Goal: Navigation & Orientation: Find specific page/section

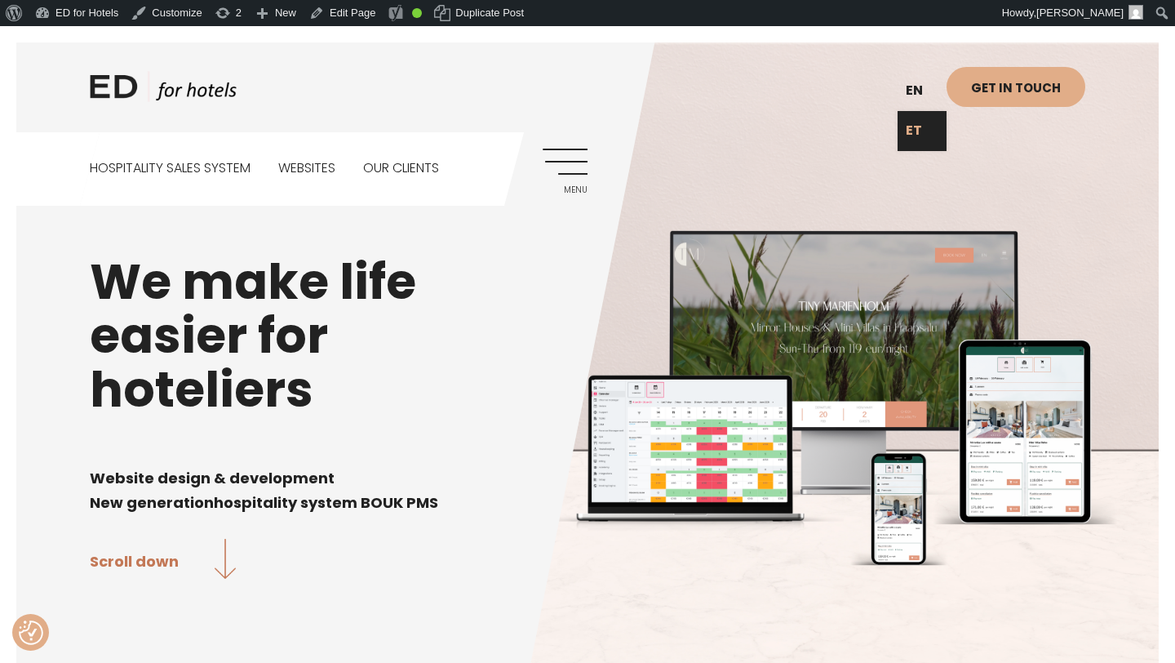
click at [915, 130] on link "ET" at bounding box center [922, 131] width 49 height 40
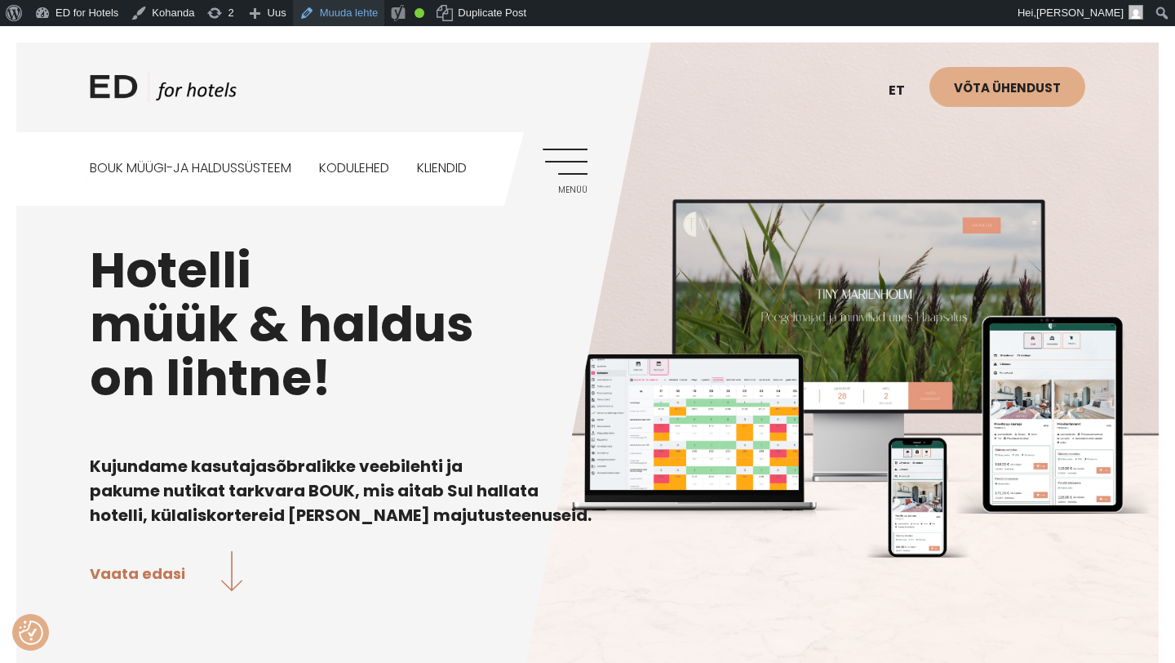
click at [368, 11] on link "Muuda lehte" at bounding box center [339, 13] width 92 height 26
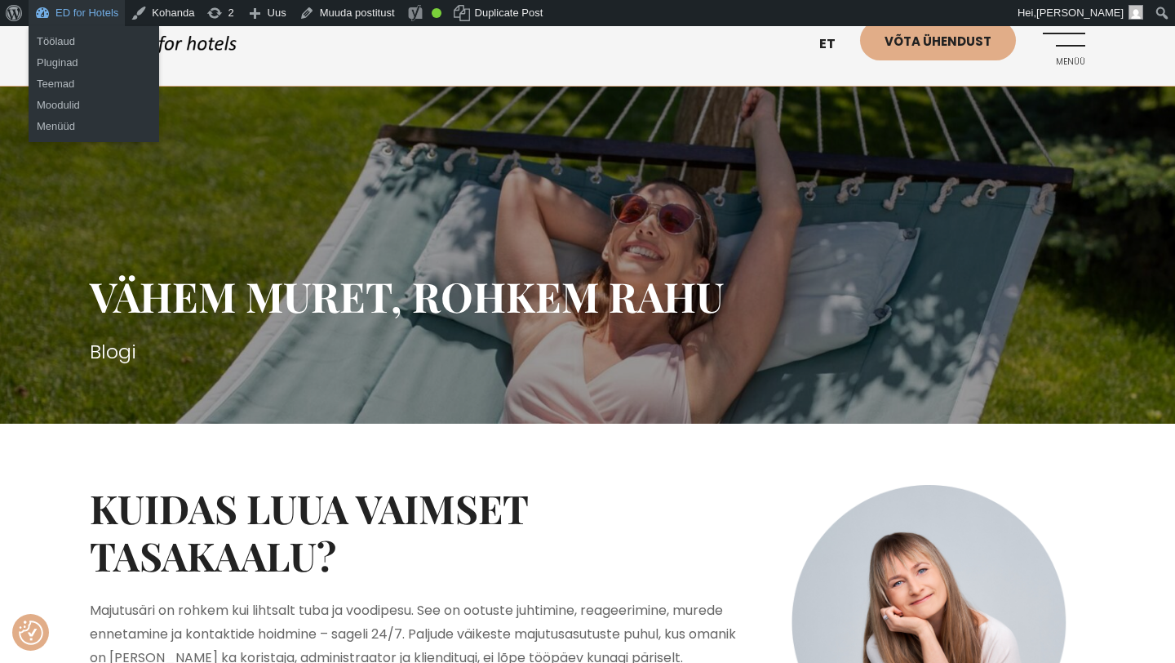
click at [91, 14] on link "ED for Hotels" at bounding box center [77, 13] width 96 height 26
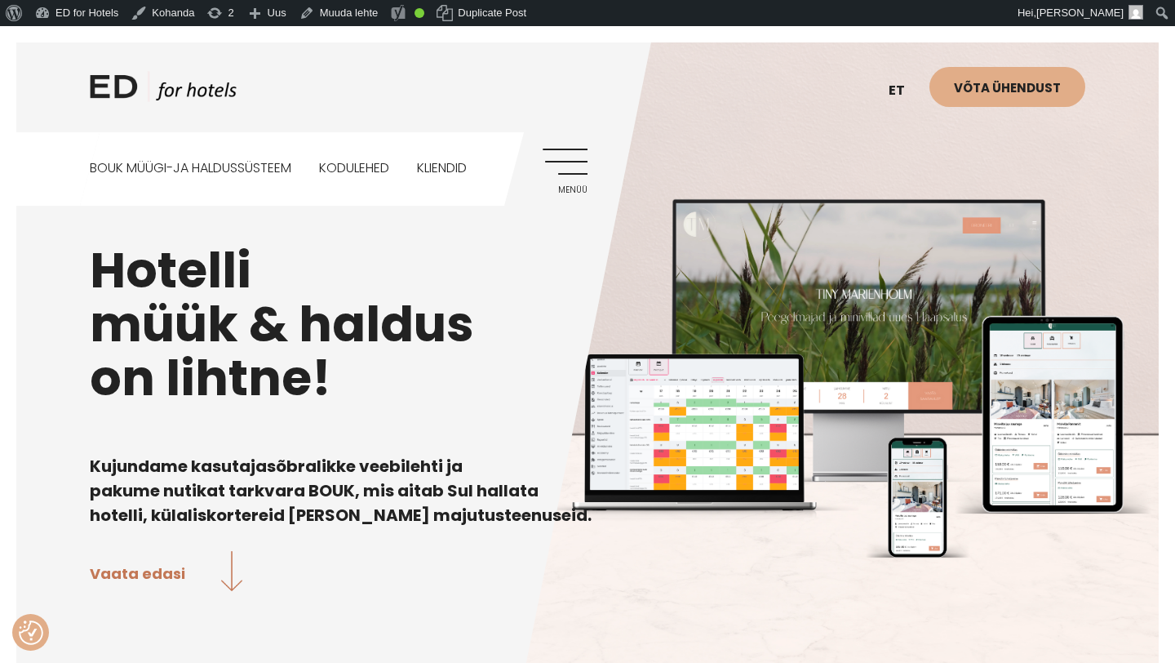
click at [579, 163] on link "Menüü" at bounding box center [565, 171] width 45 height 45
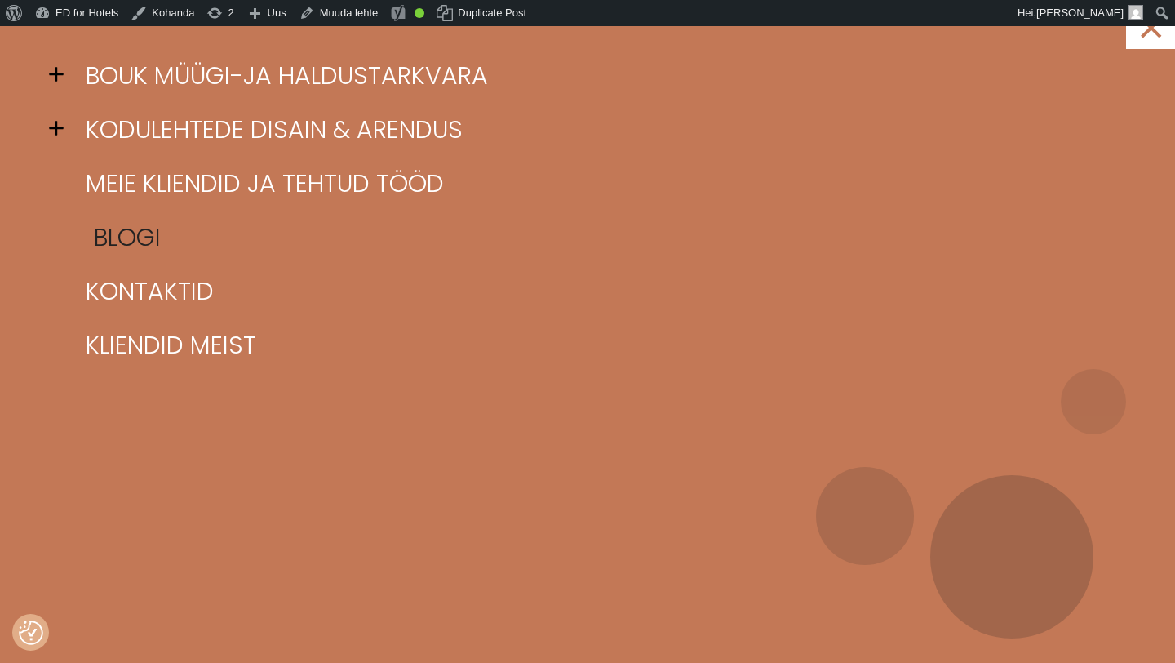
click at [99, 244] on link "Blogi" at bounding box center [608, 238] width 1053 height 54
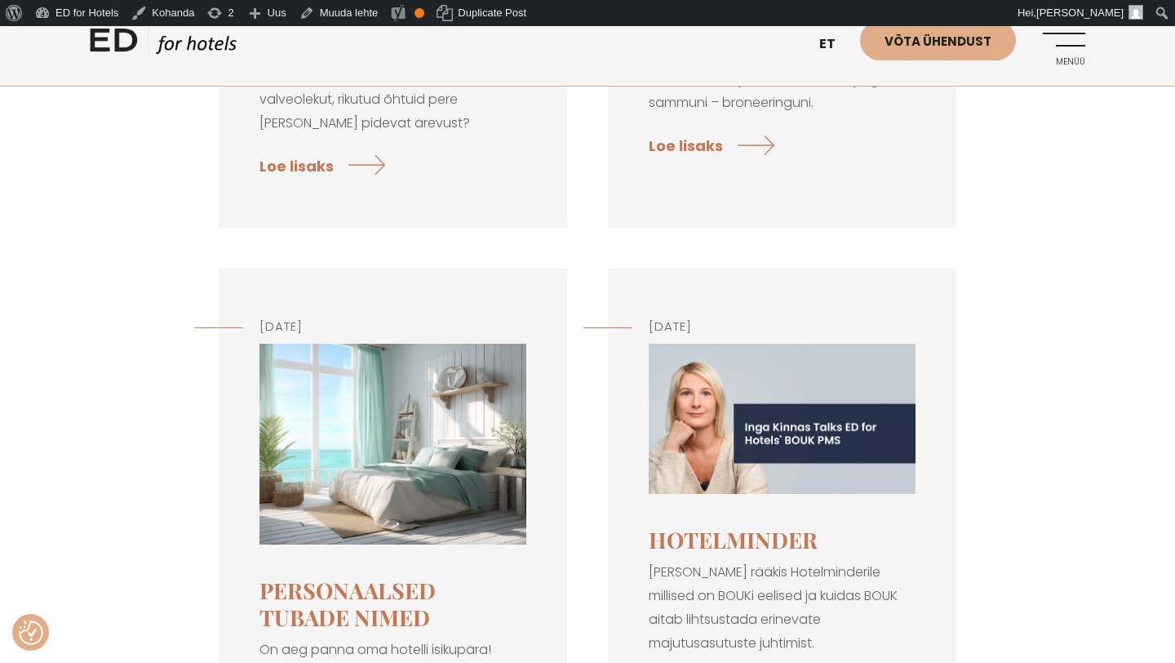
scroll to position [1213, 0]
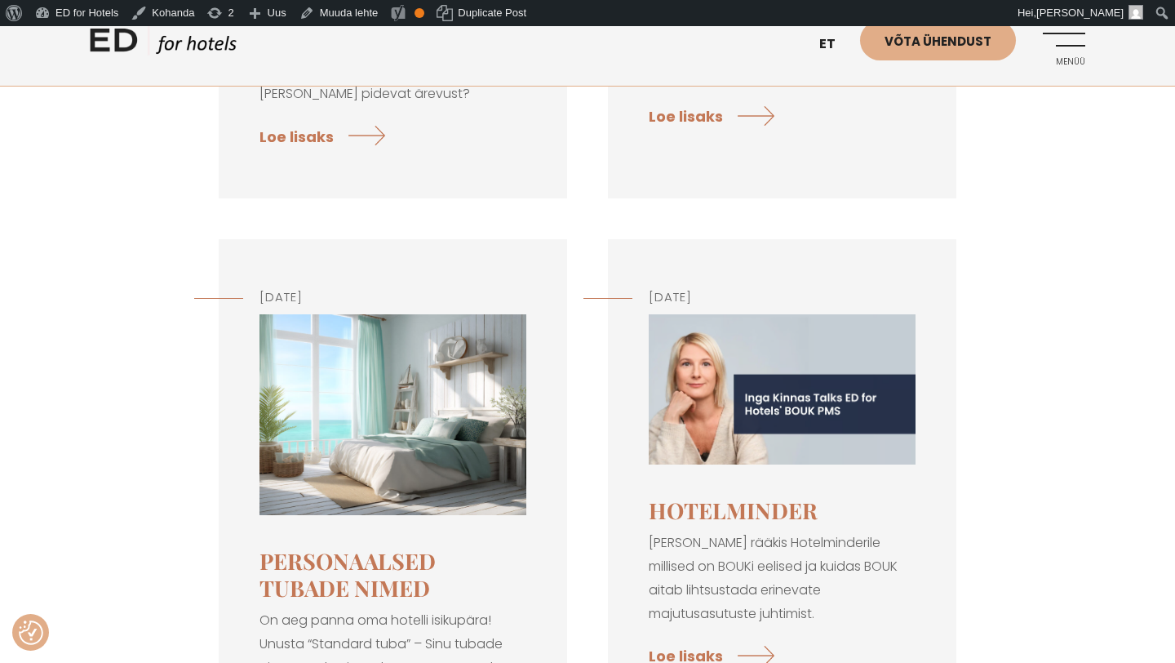
click at [372, 448] on img at bounding box center [392, 414] width 267 height 201
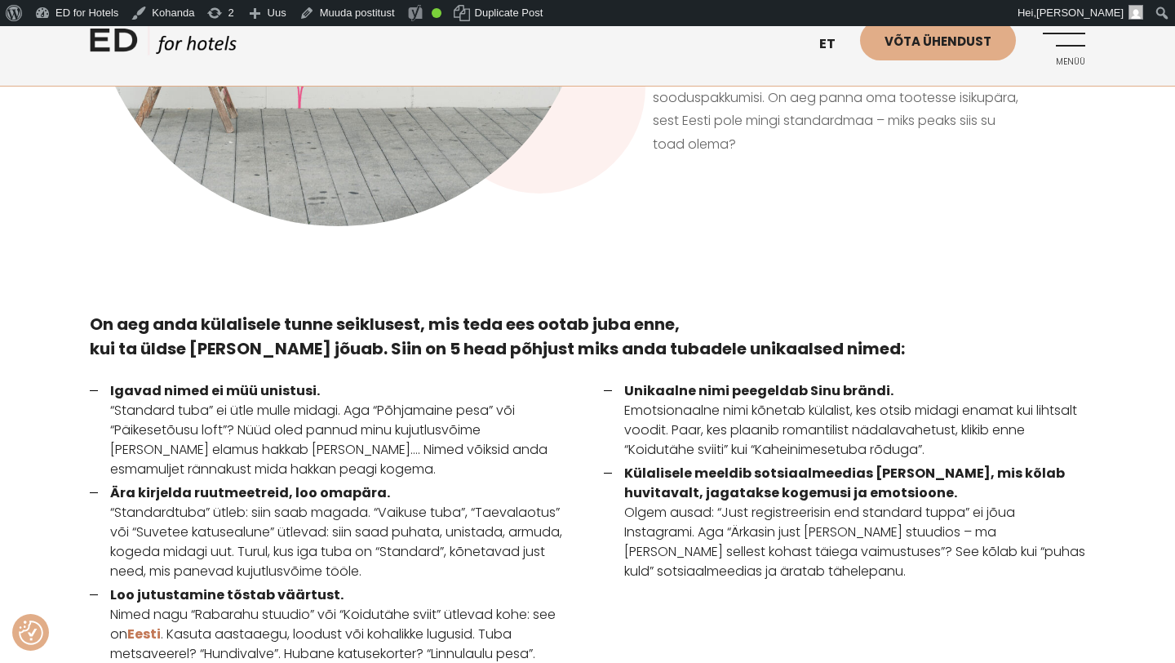
scroll to position [794, 0]
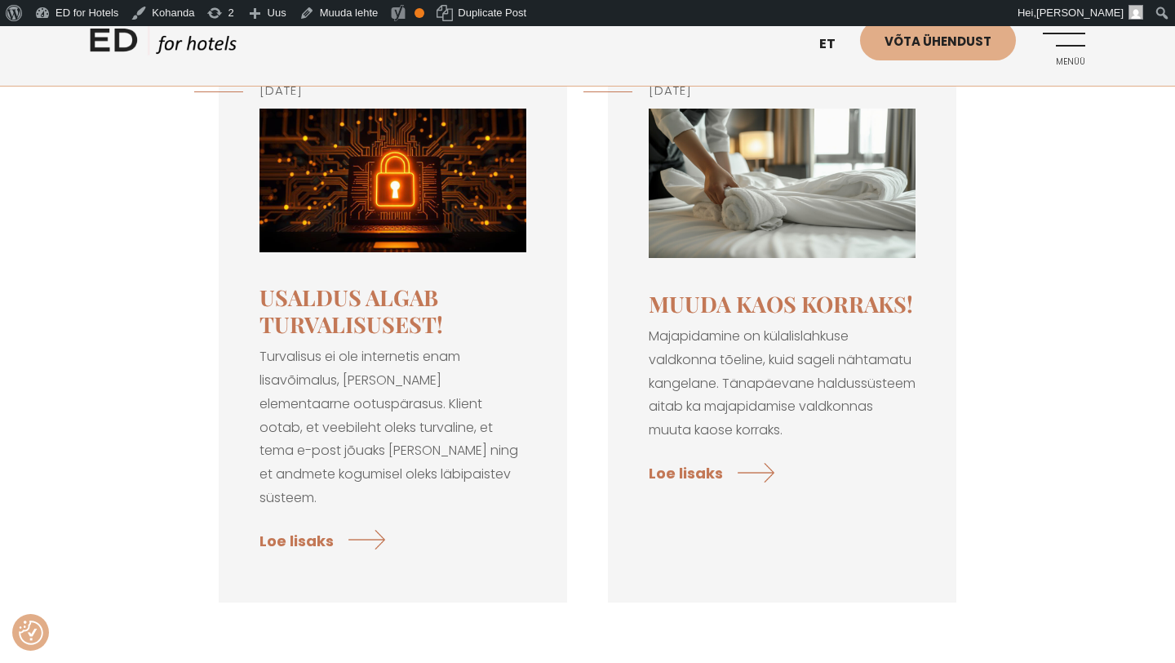
scroll to position [290, 0]
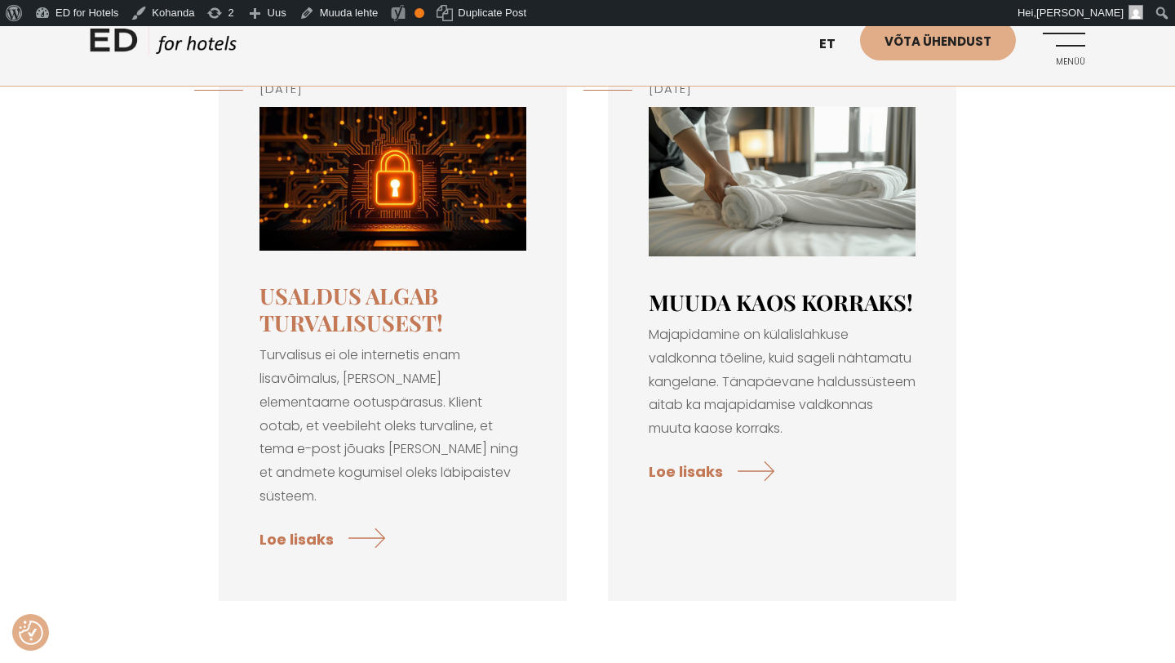
click at [741, 295] on link "Muuda kaos korraks!" at bounding box center [781, 301] width 264 height 29
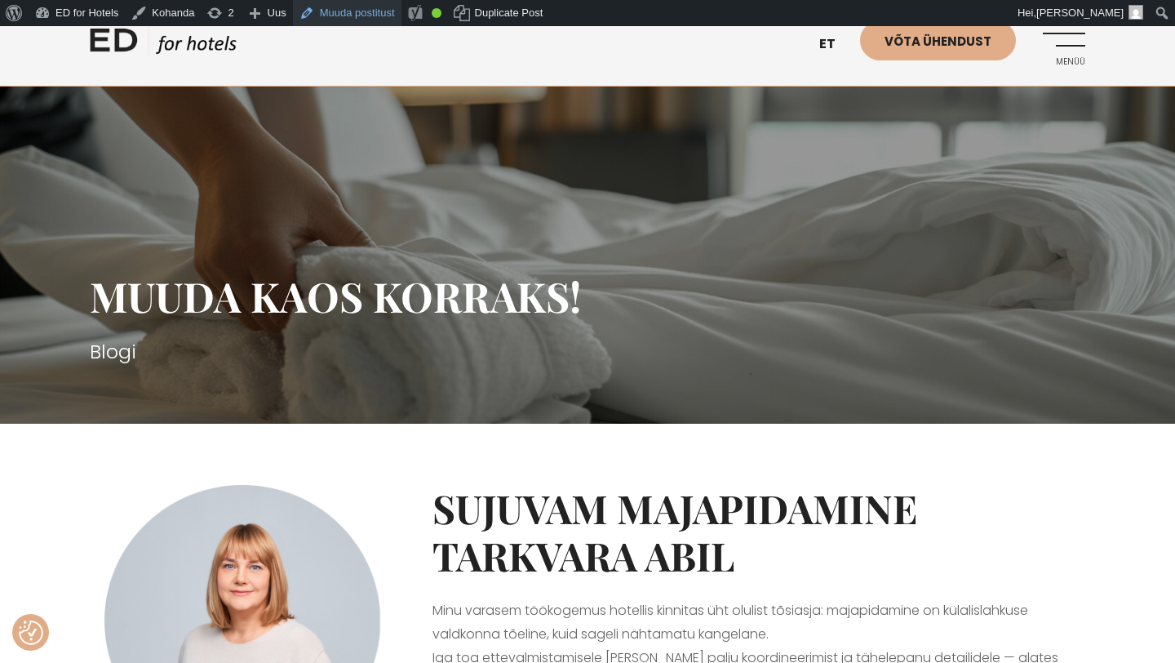
click at [362, 14] on link "Muuda postitust" at bounding box center [347, 13] width 109 height 26
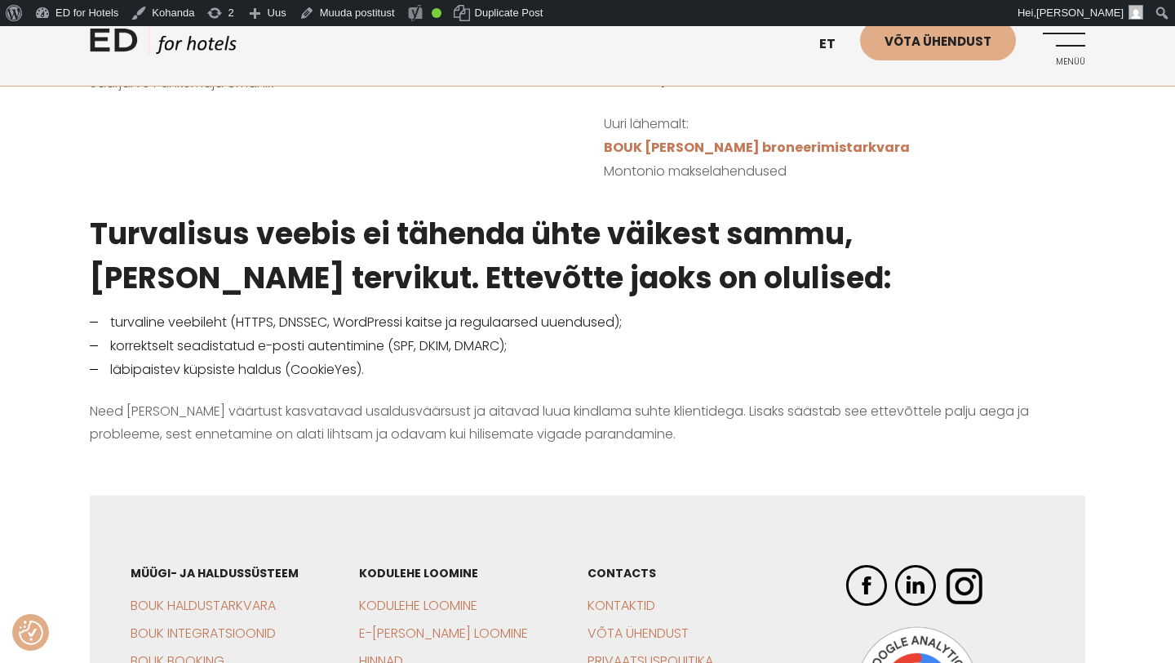
scroll to position [1575, 0]
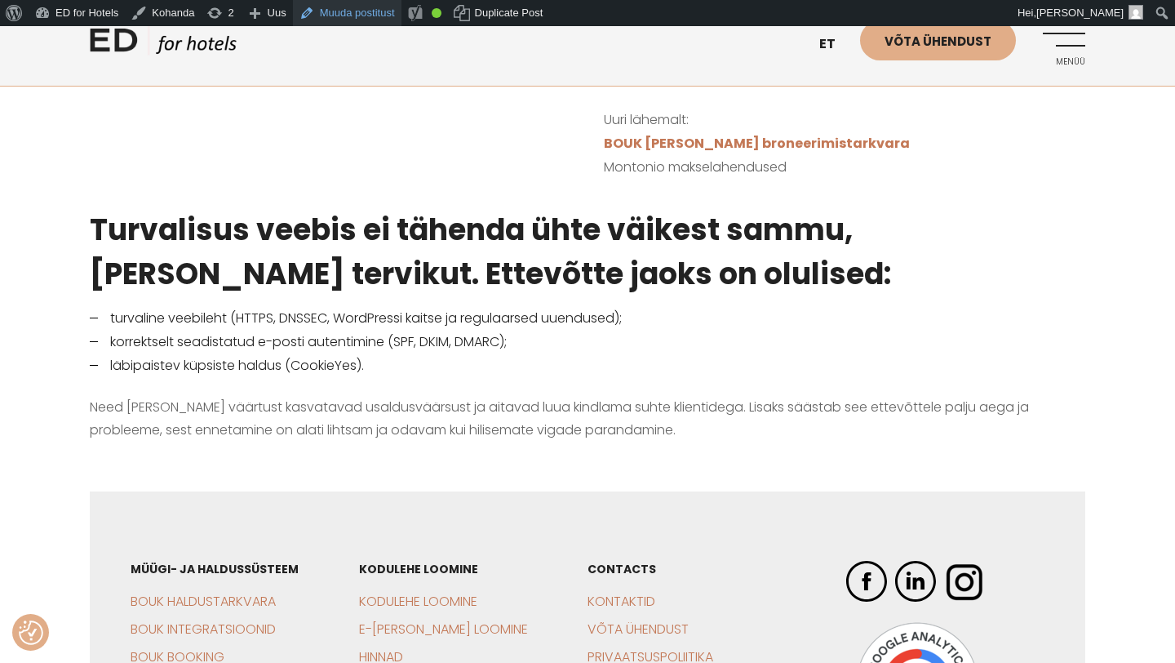
click at [392, 14] on link "Muuda postitust" at bounding box center [347, 13] width 109 height 26
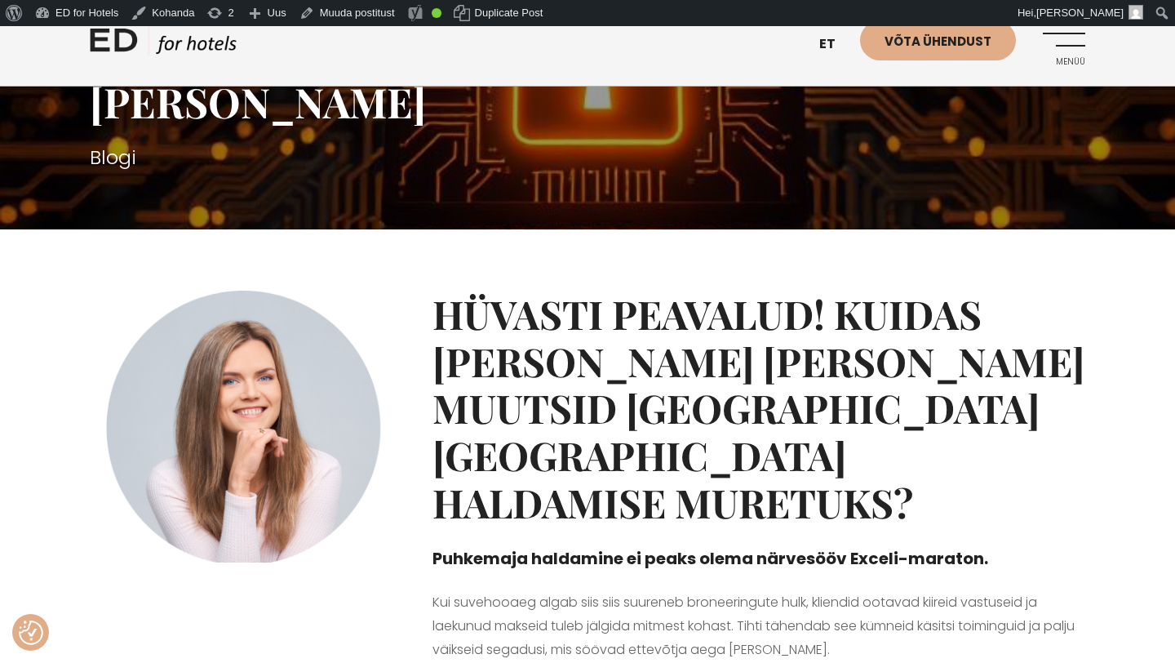
scroll to position [233, 0]
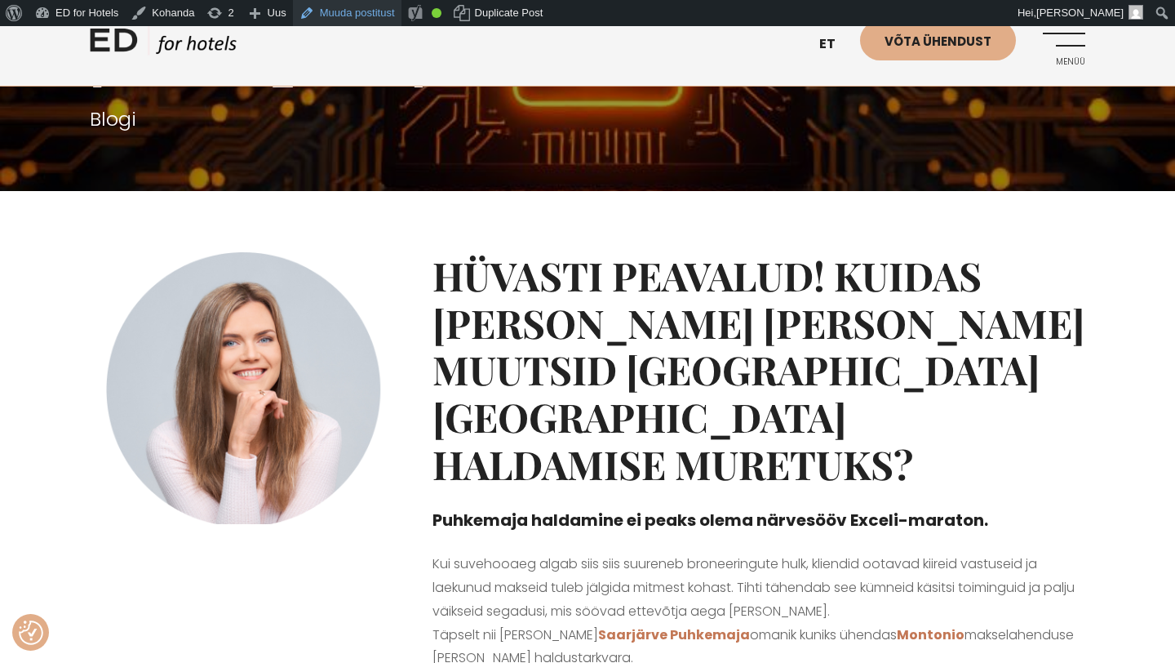
click at [366, 12] on link "Muuda postitust" at bounding box center [347, 13] width 109 height 26
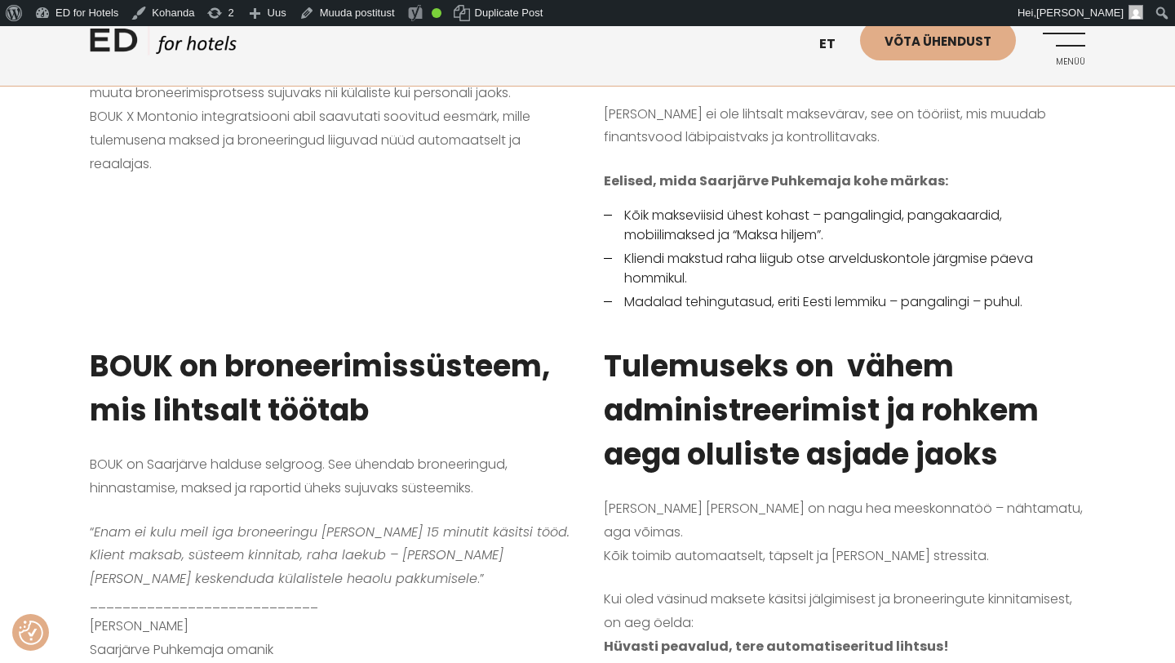
scroll to position [973, 0]
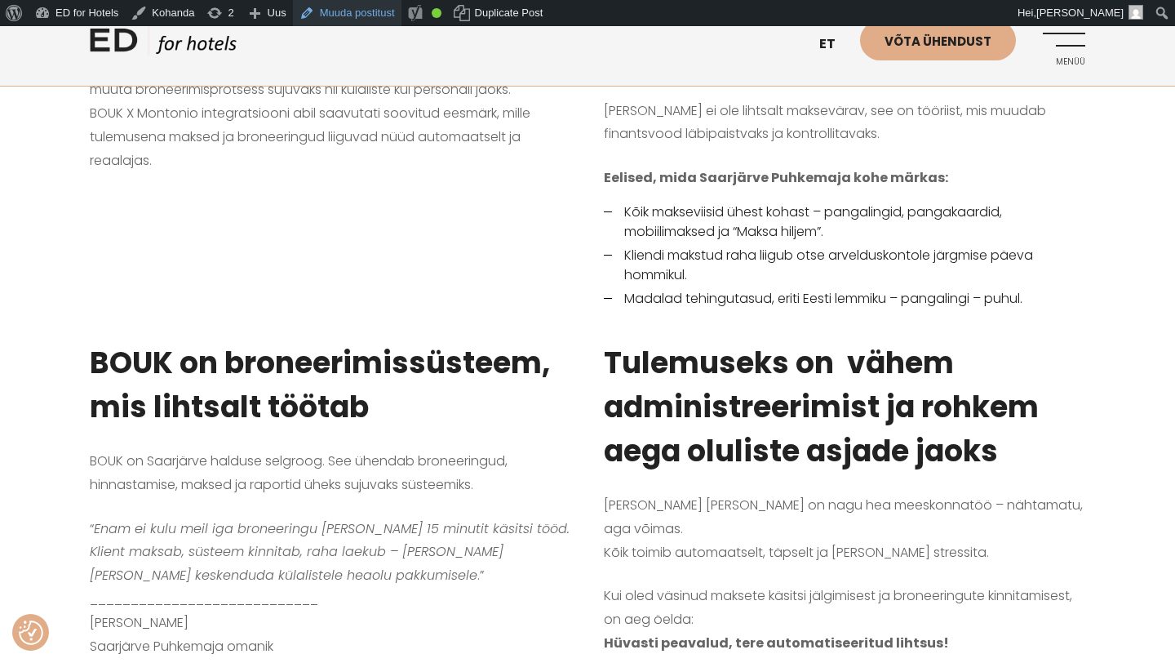
click at [380, 14] on link "Muuda postitust" at bounding box center [347, 13] width 109 height 26
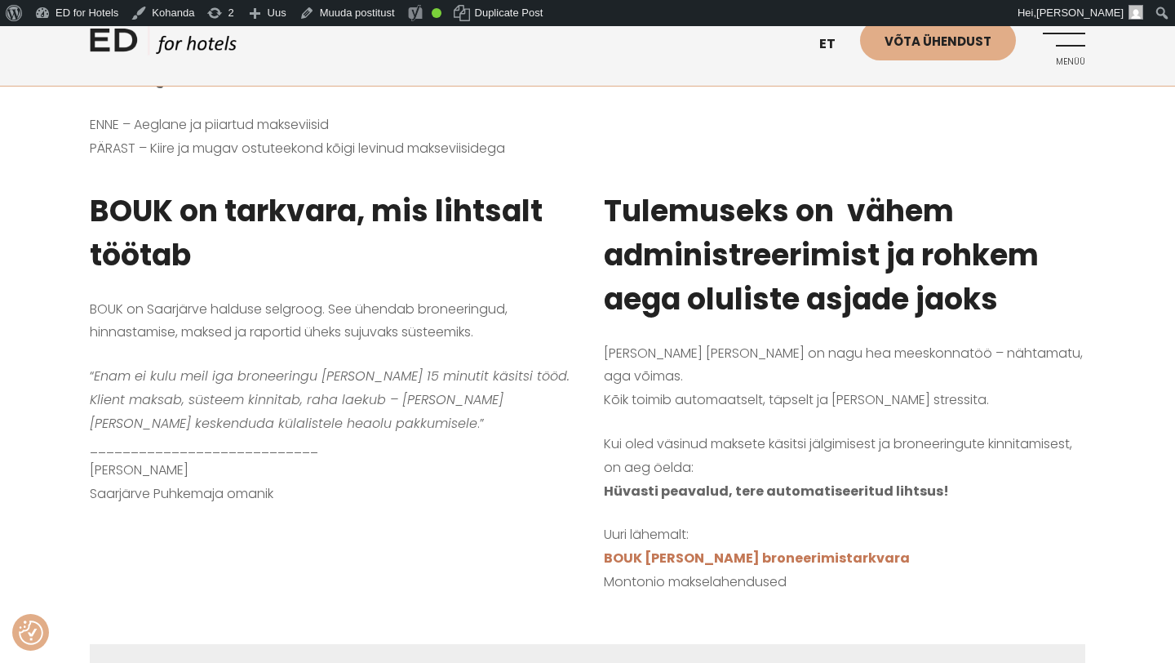
scroll to position [1346, 0]
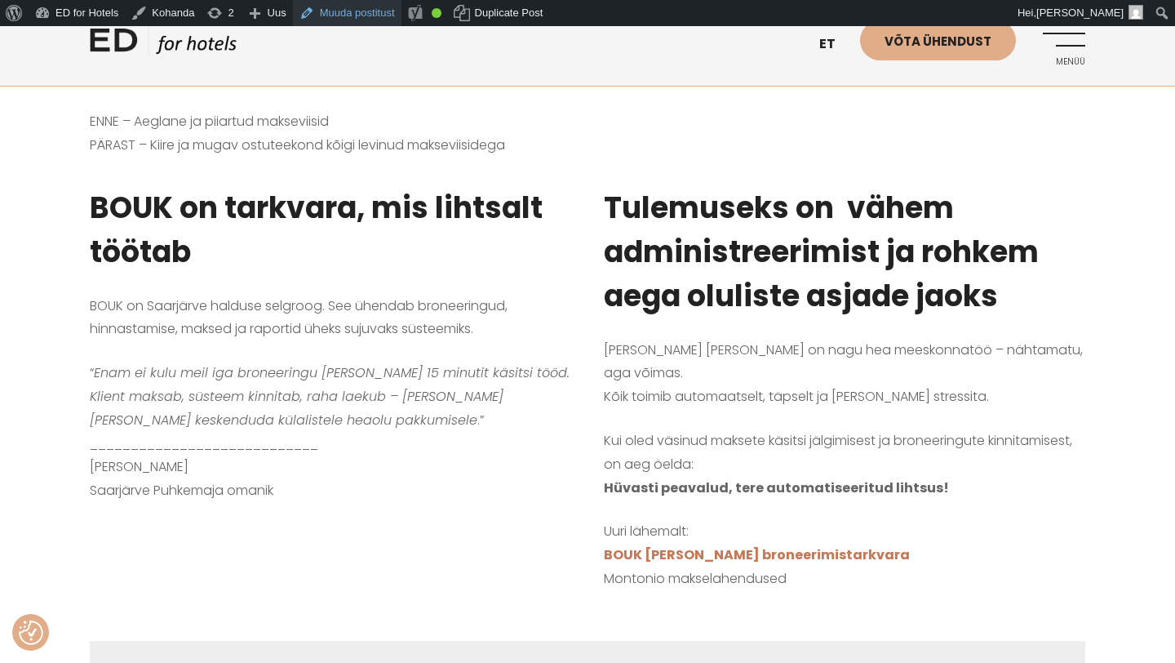
click at [356, 10] on link "Muuda postitust" at bounding box center [347, 13] width 109 height 26
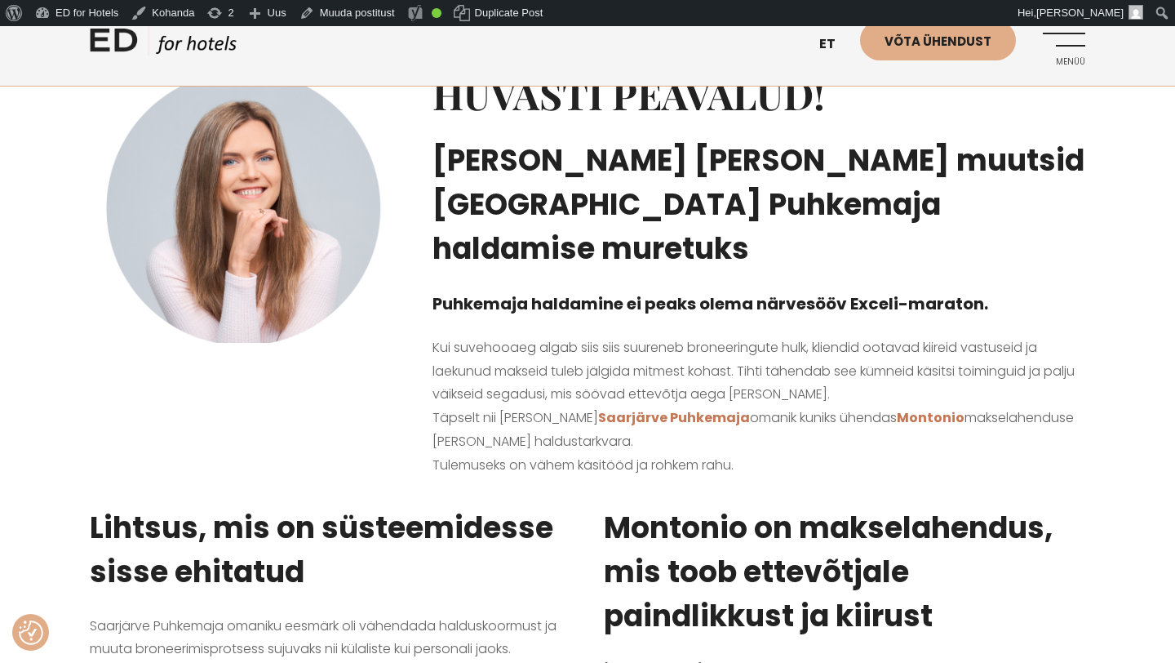
scroll to position [424, 0]
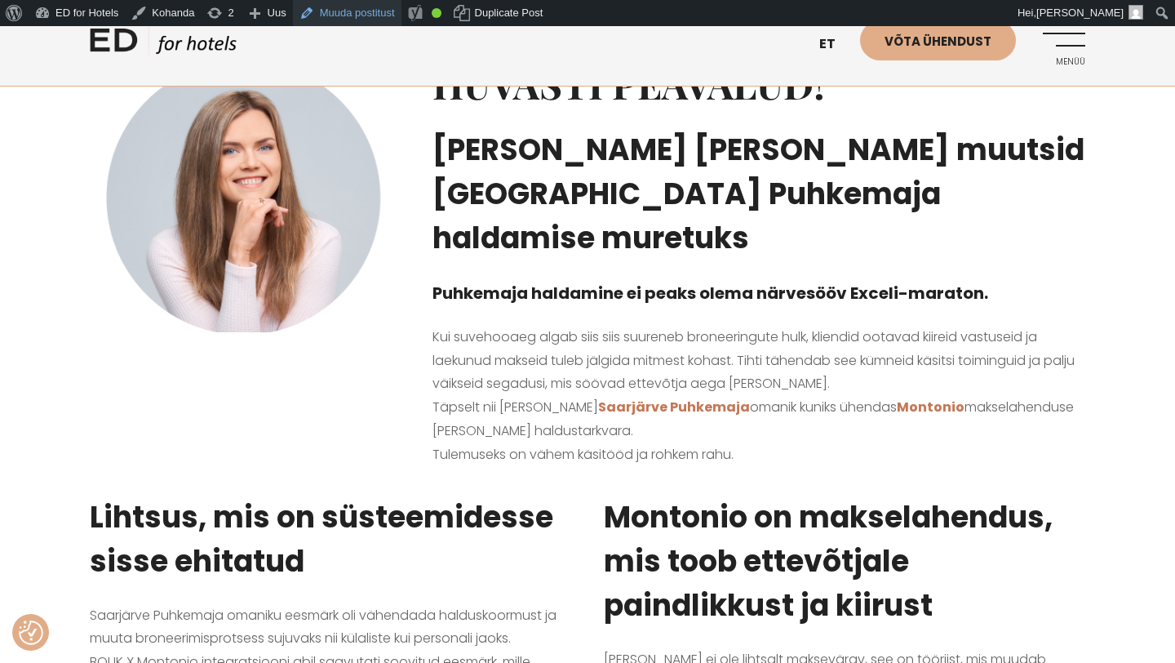
click at [370, 11] on link "Muuda postitust" at bounding box center [347, 13] width 109 height 26
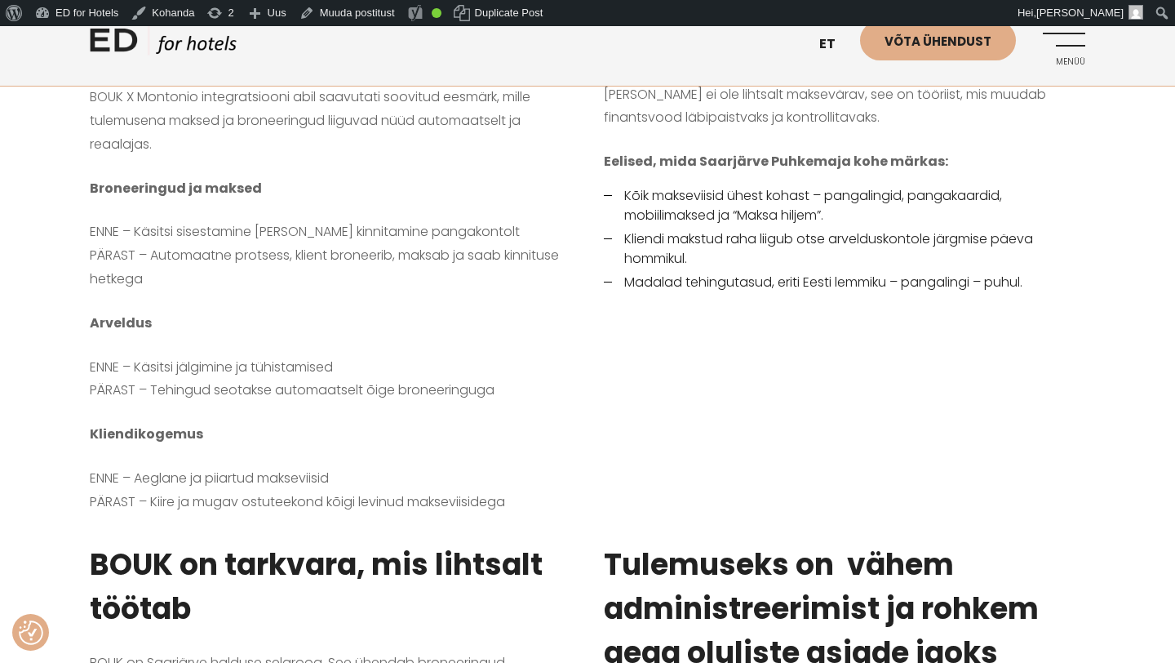
scroll to position [990, 0]
click at [375, 8] on link "Muuda postitust" at bounding box center [347, 13] width 109 height 26
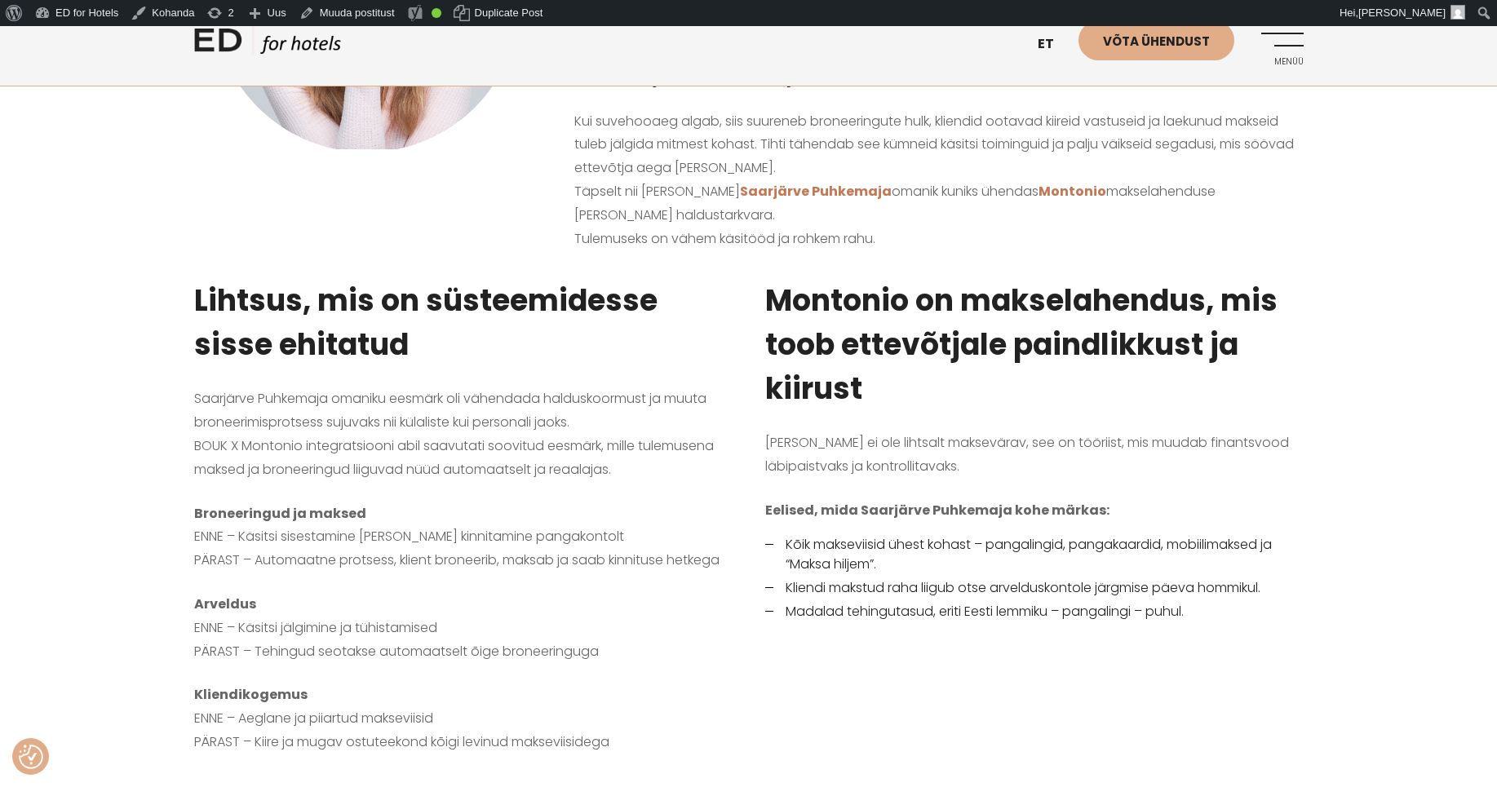
scroll to position [747, 0]
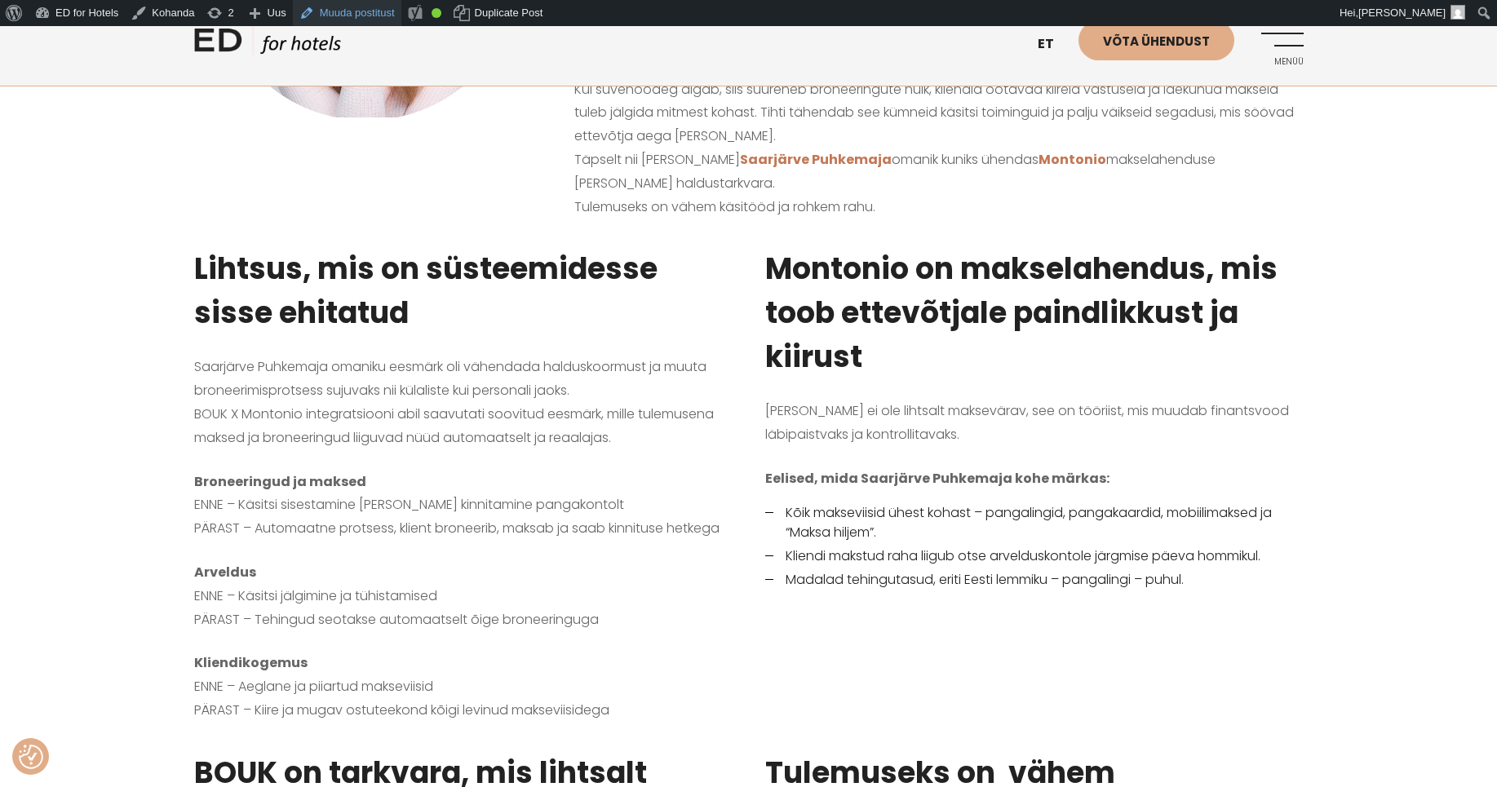
click at [374, 13] on link "Muuda postitust" at bounding box center [347, 13] width 109 height 26
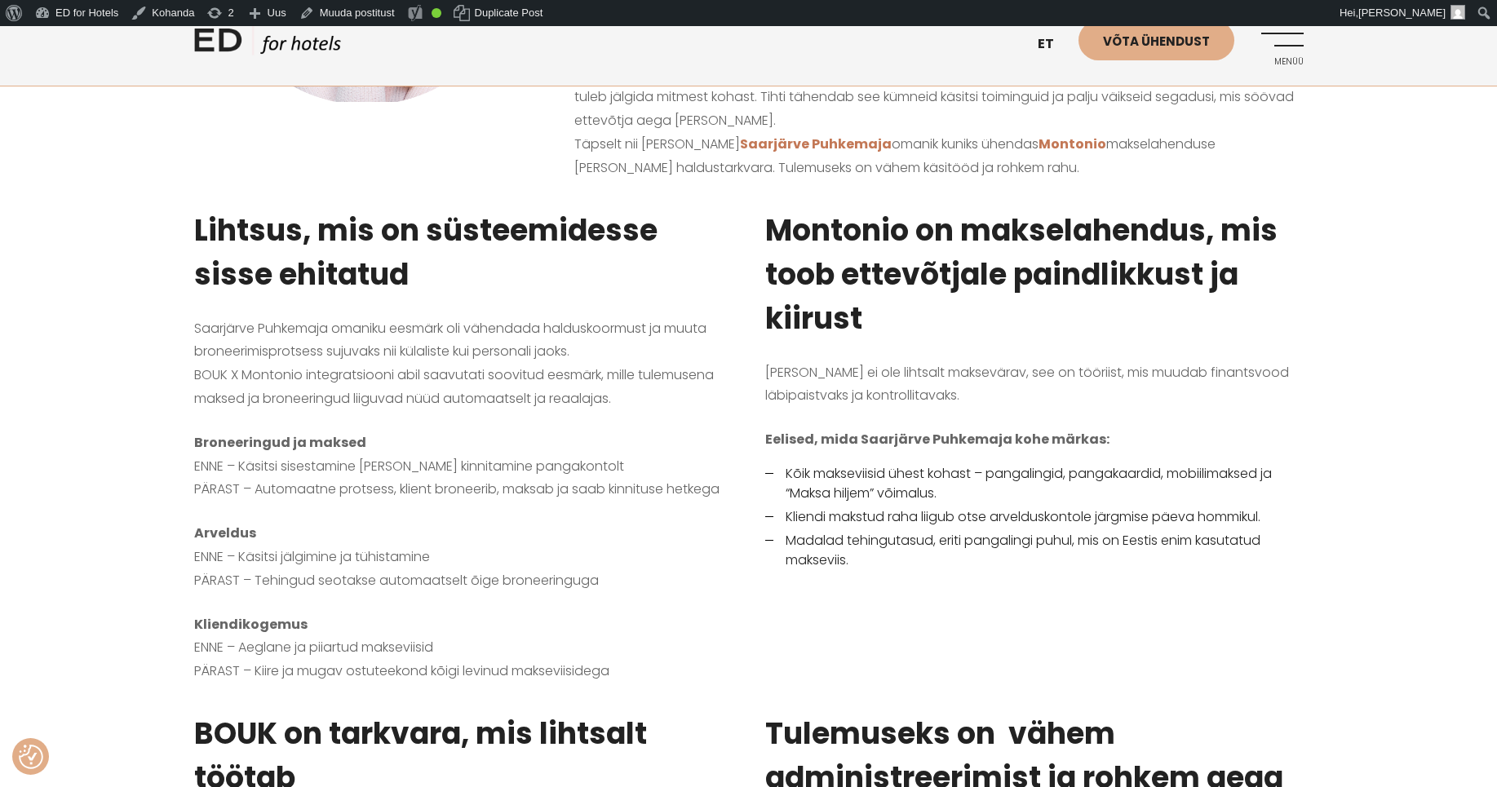
scroll to position [761, 0]
click at [383, 13] on link "Muuda postitust" at bounding box center [347, 13] width 109 height 26
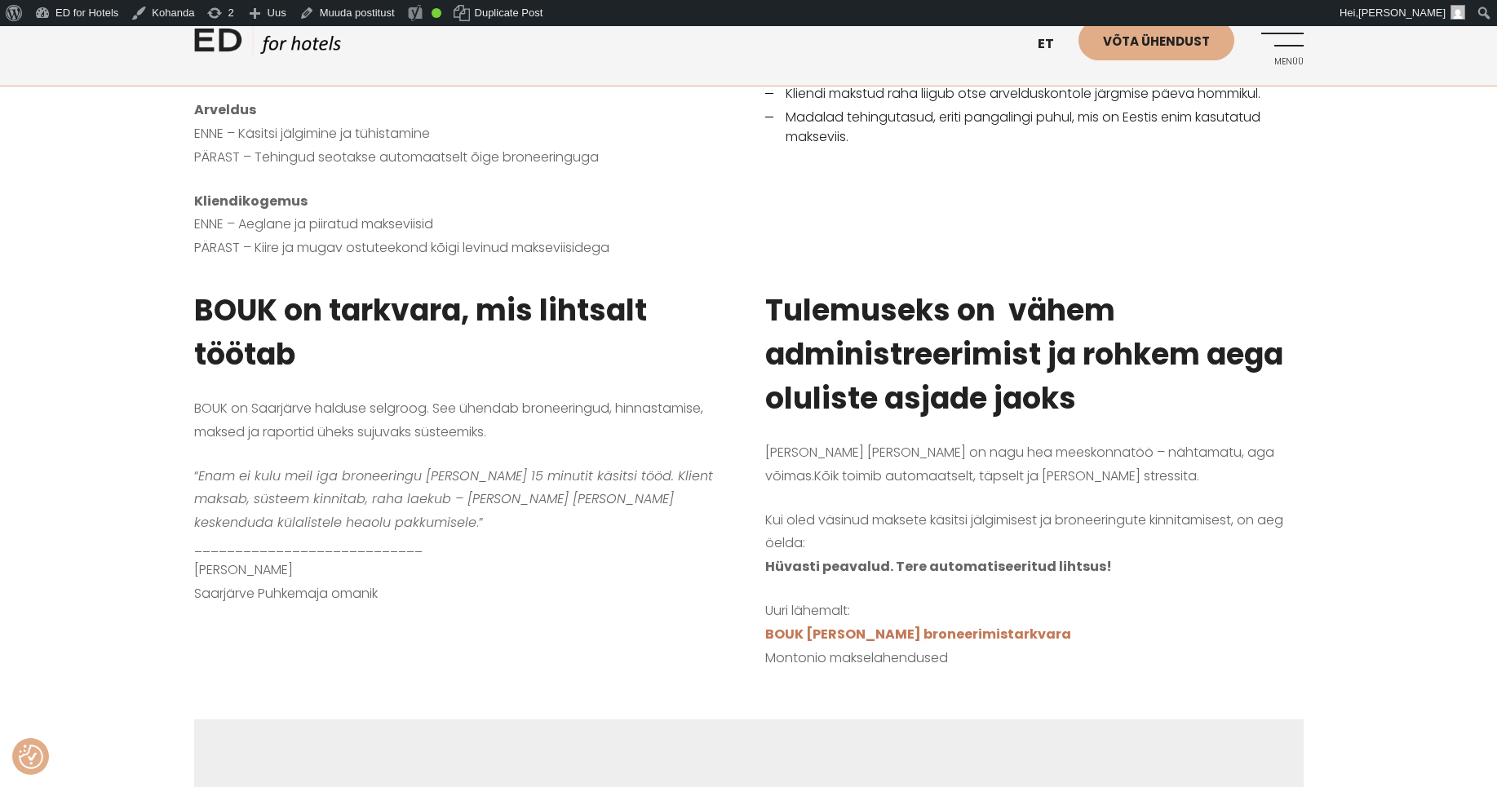
scroll to position [1187, 0]
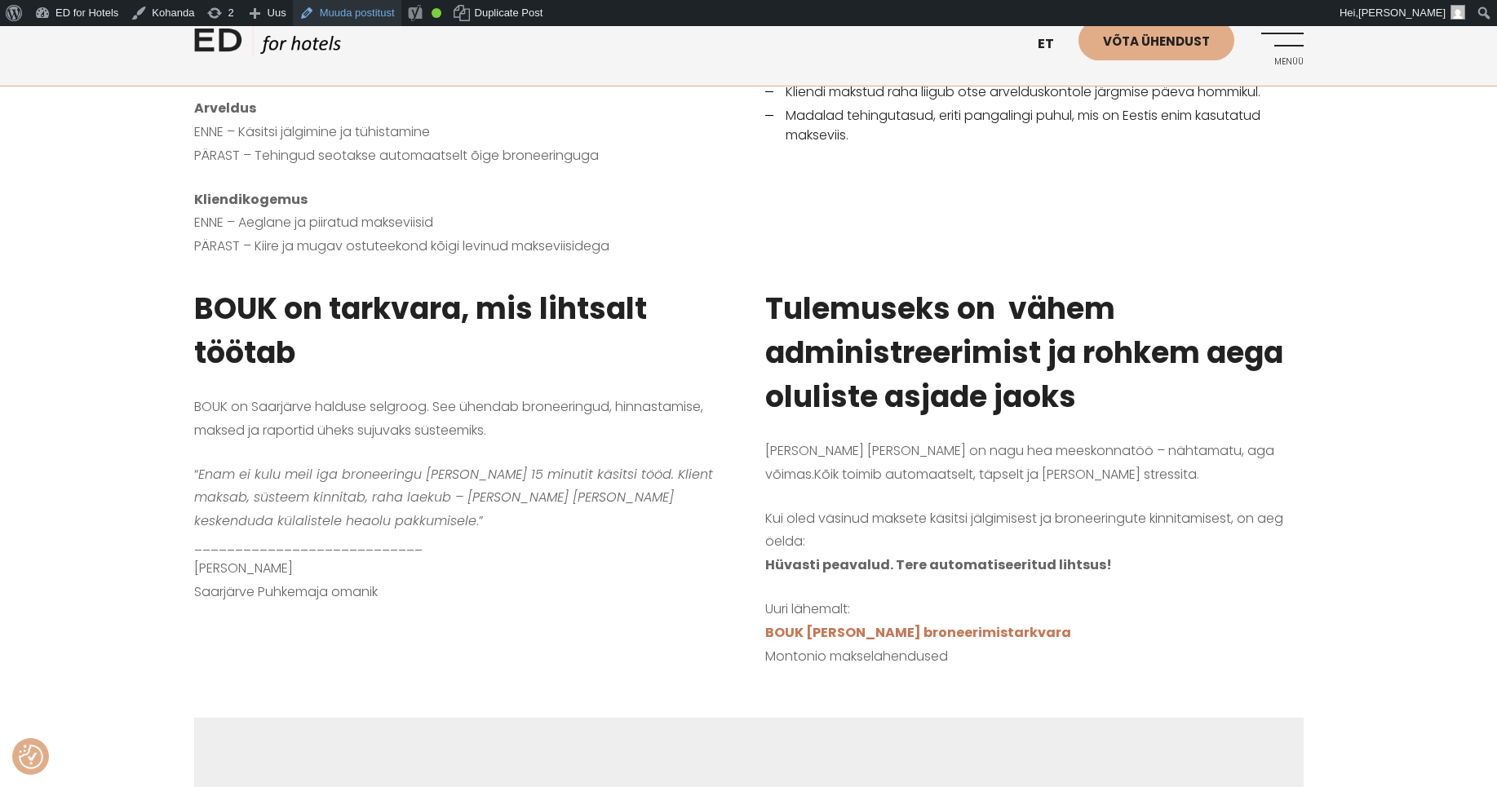
click at [357, 16] on link "Muuda postitust" at bounding box center [347, 13] width 109 height 26
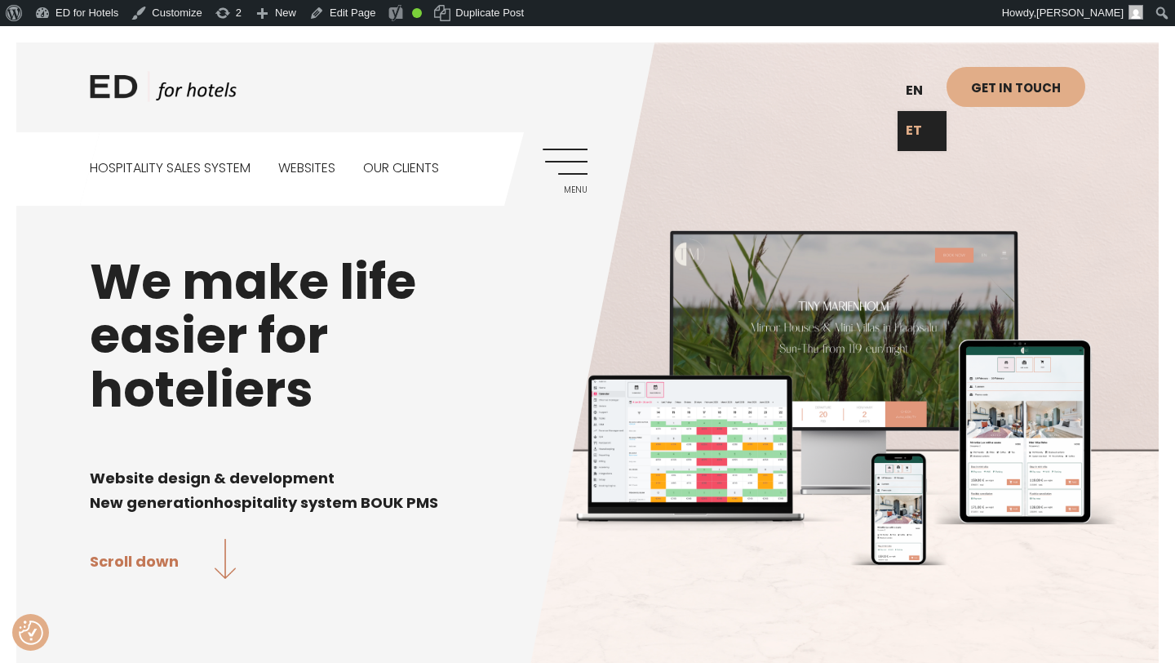
click at [916, 131] on link "ET" at bounding box center [922, 131] width 49 height 40
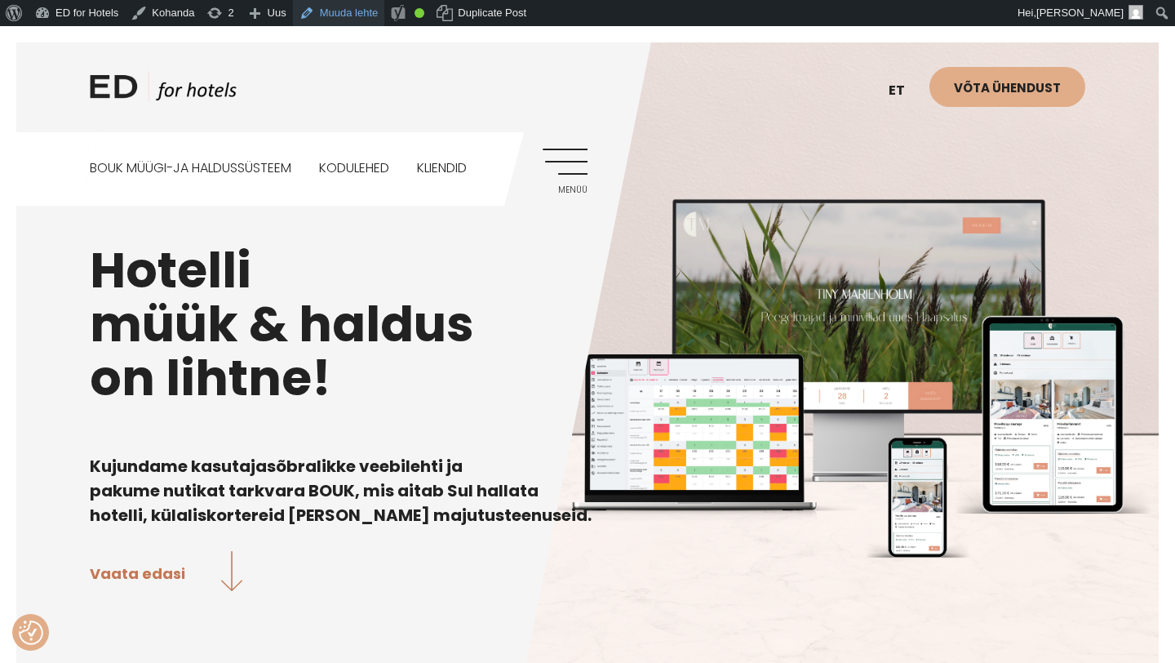
click at [360, 14] on link "Muuda lehte" at bounding box center [339, 13] width 92 height 26
click at [571, 157] on link "Menüü" at bounding box center [565, 171] width 45 height 45
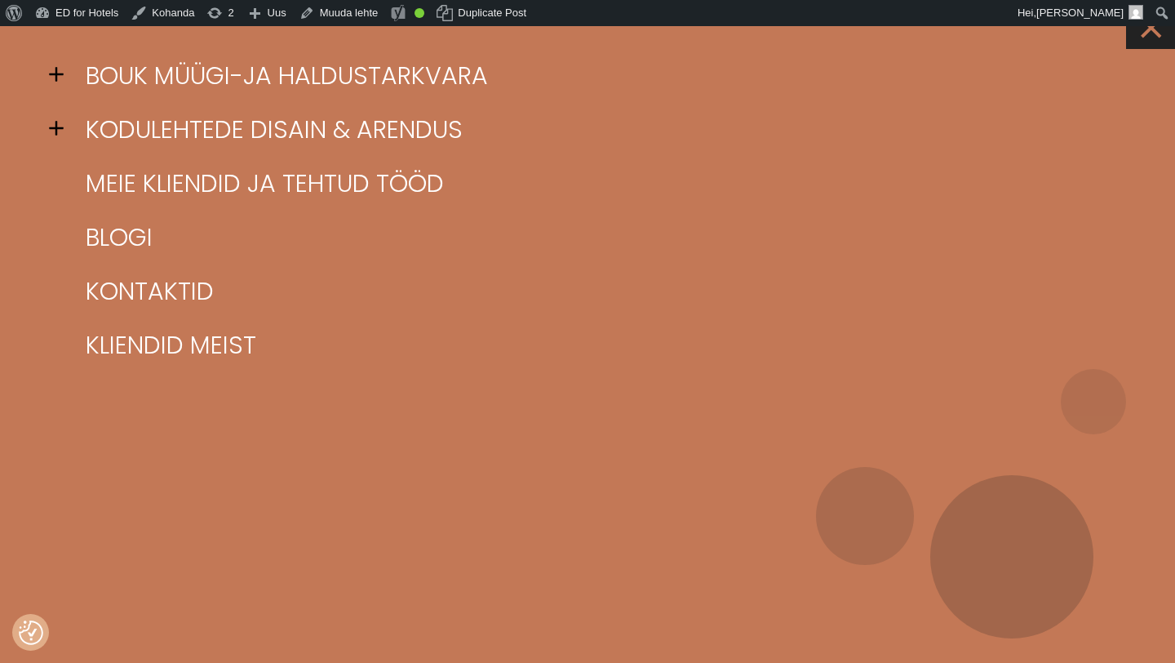
click at [1159, 36] on link "×" at bounding box center [1150, 24] width 49 height 49
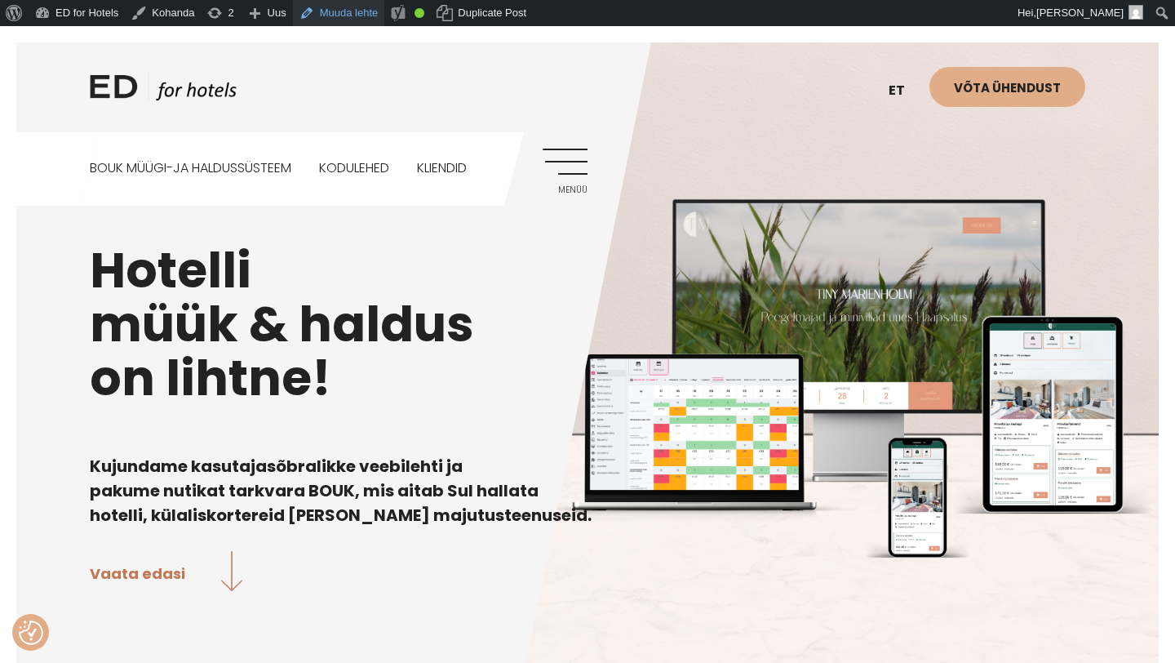
click at [357, 13] on link "Muuda lehte" at bounding box center [339, 13] width 92 height 26
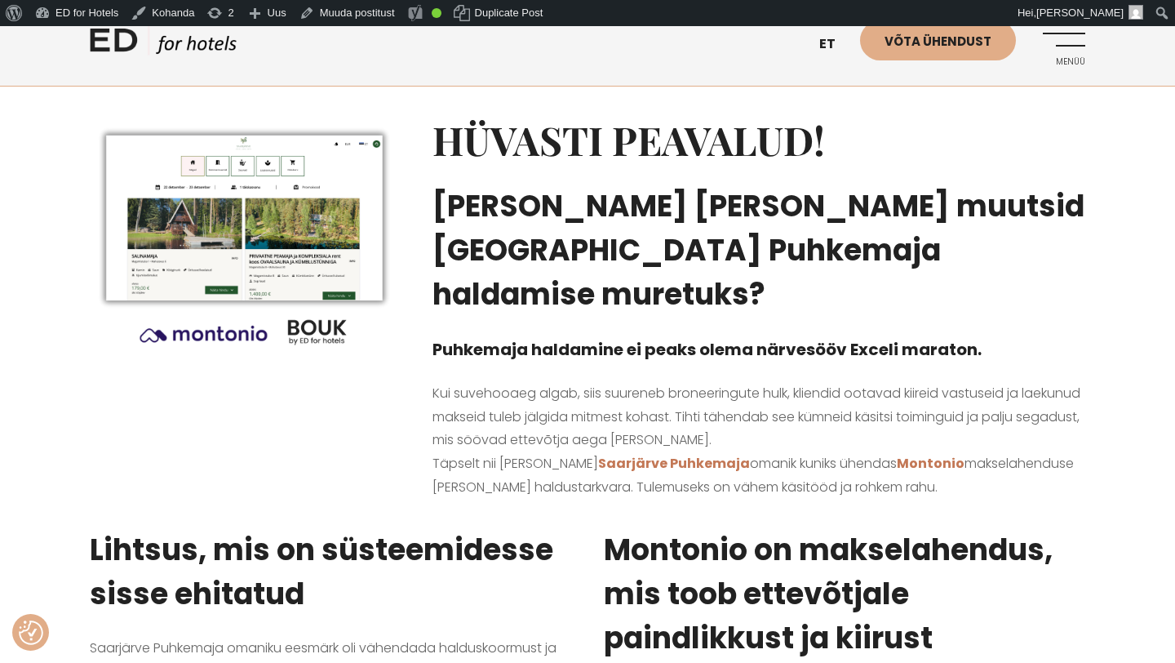
scroll to position [241, 0]
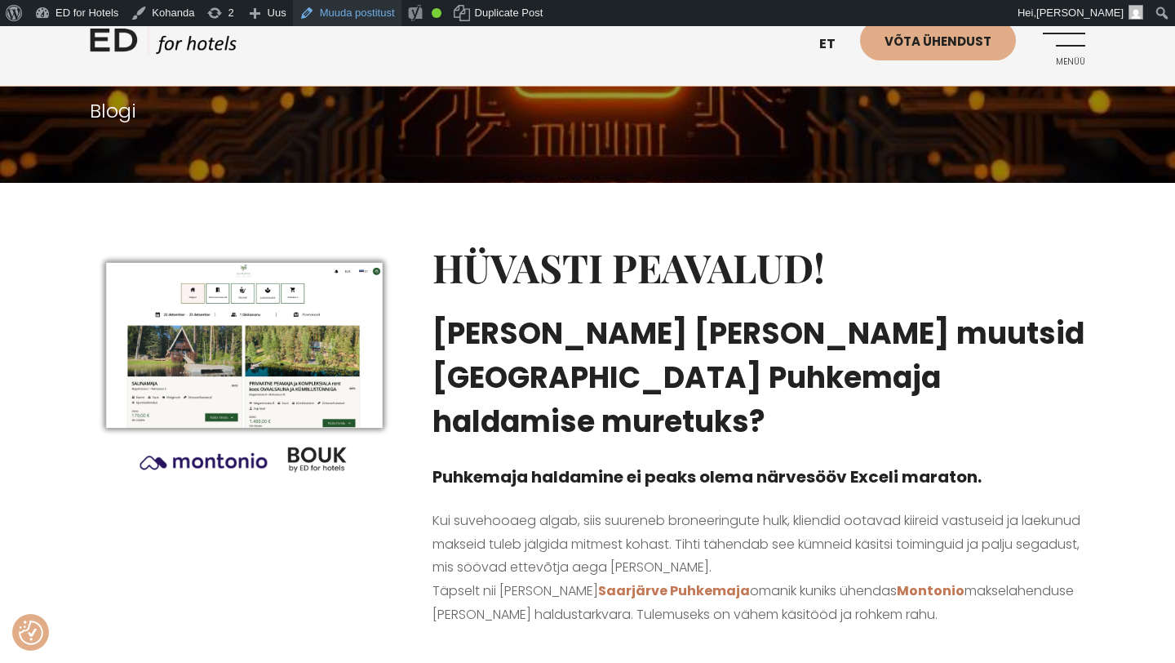
click at [378, 14] on link "Muuda postitust" at bounding box center [347, 13] width 109 height 26
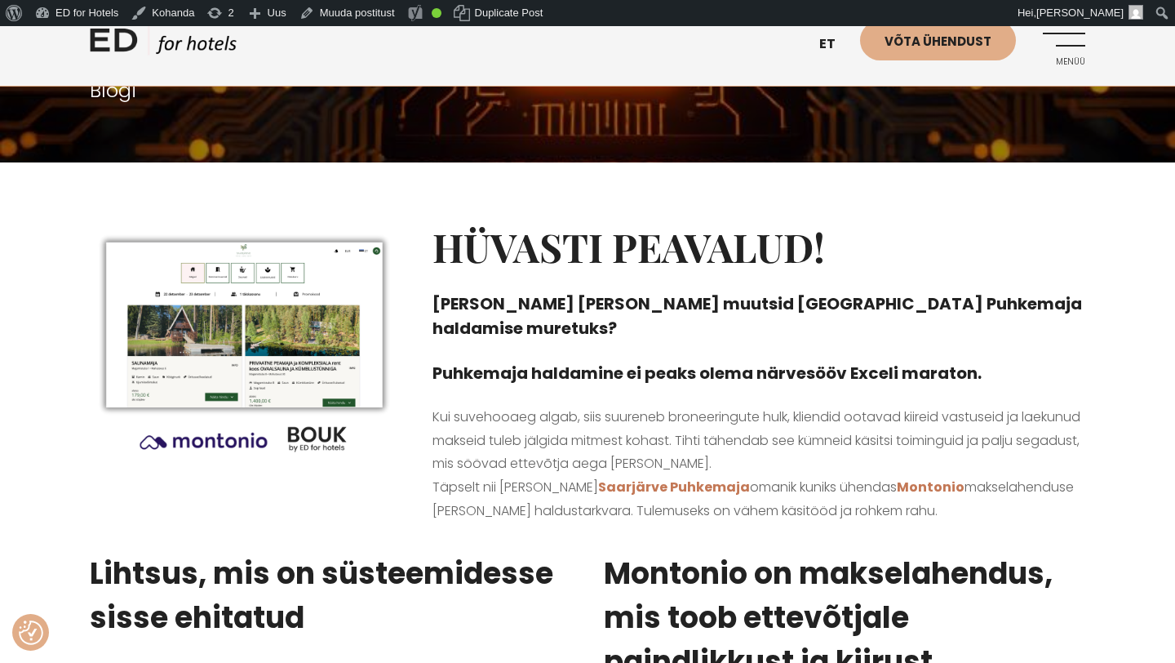
scroll to position [270, 0]
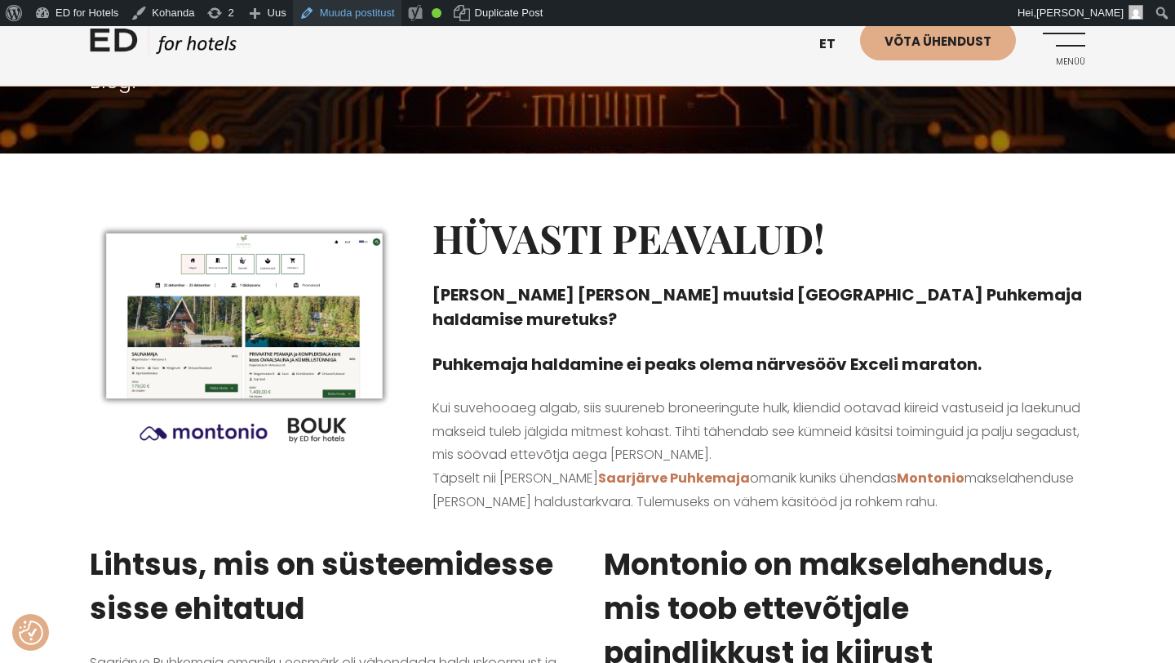
click at [370, 19] on link "Muuda postitust" at bounding box center [347, 13] width 109 height 26
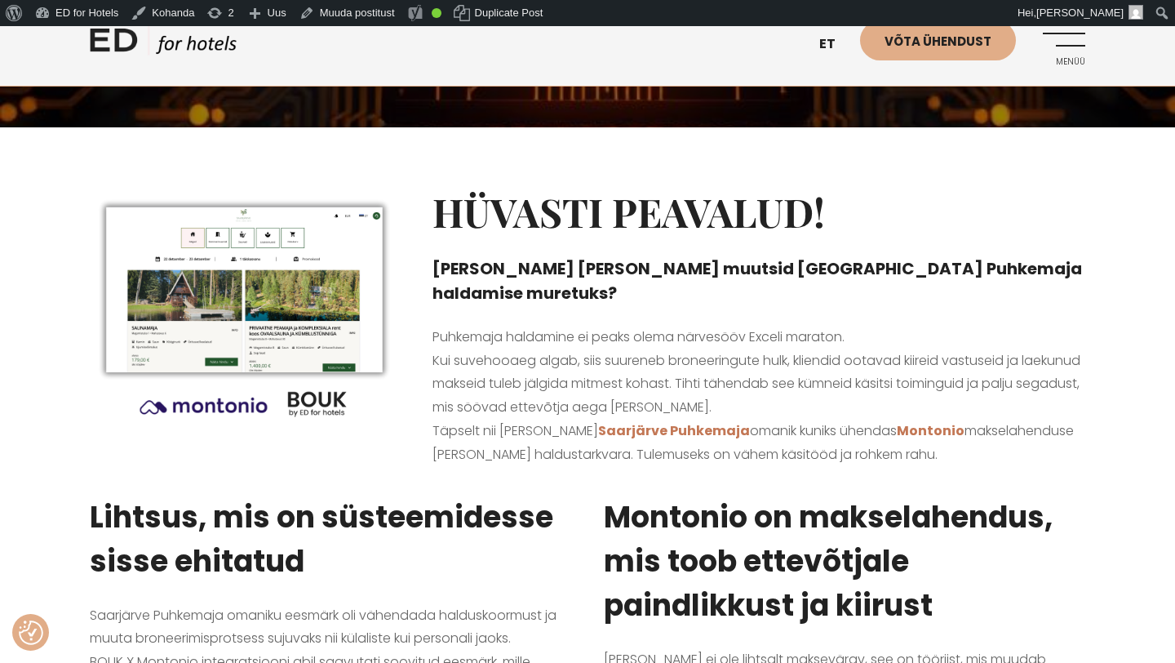
scroll to position [299, 0]
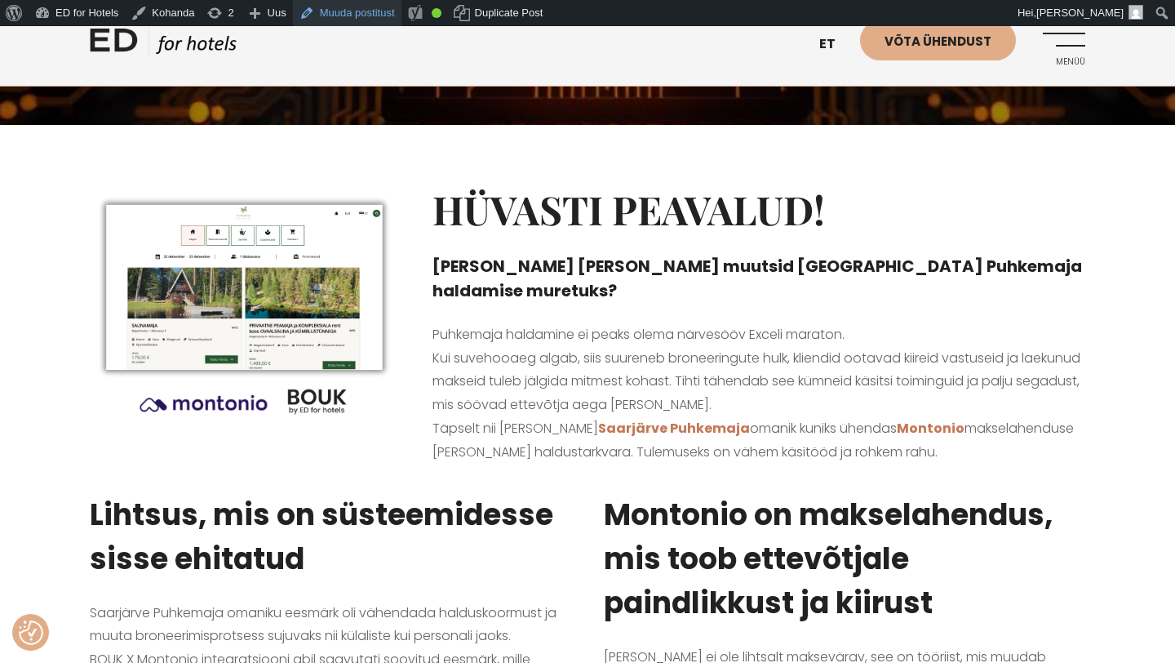
click at [363, 9] on link "Muuda postitust" at bounding box center [347, 13] width 109 height 26
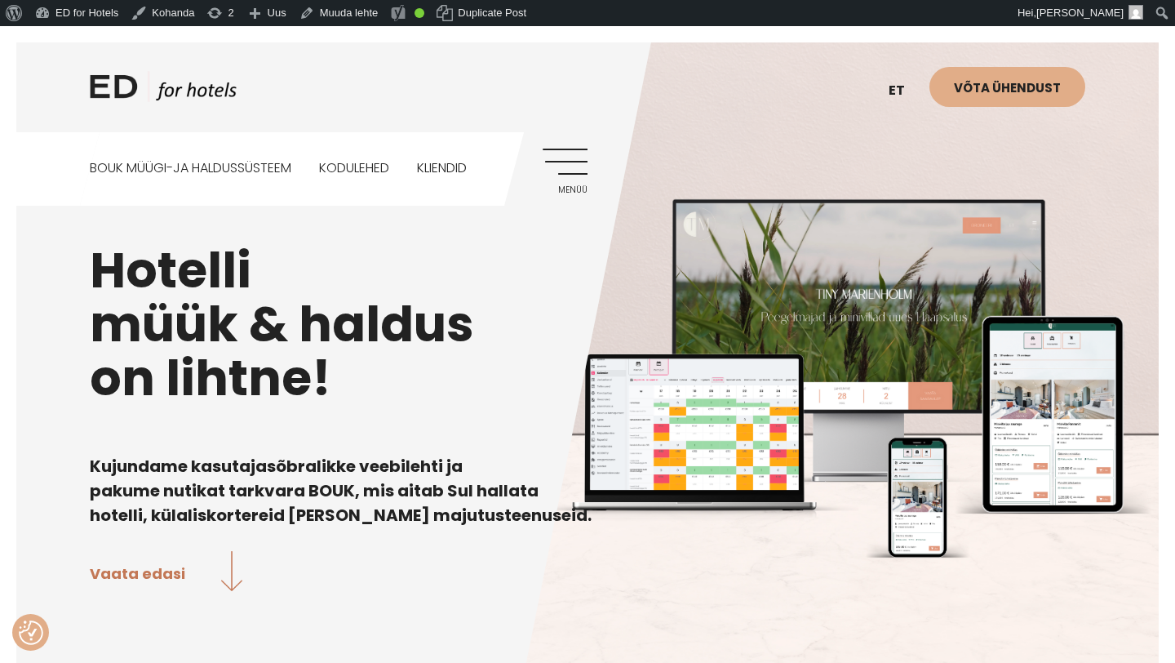
click at [570, 162] on link "Menüü" at bounding box center [565, 171] width 45 height 45
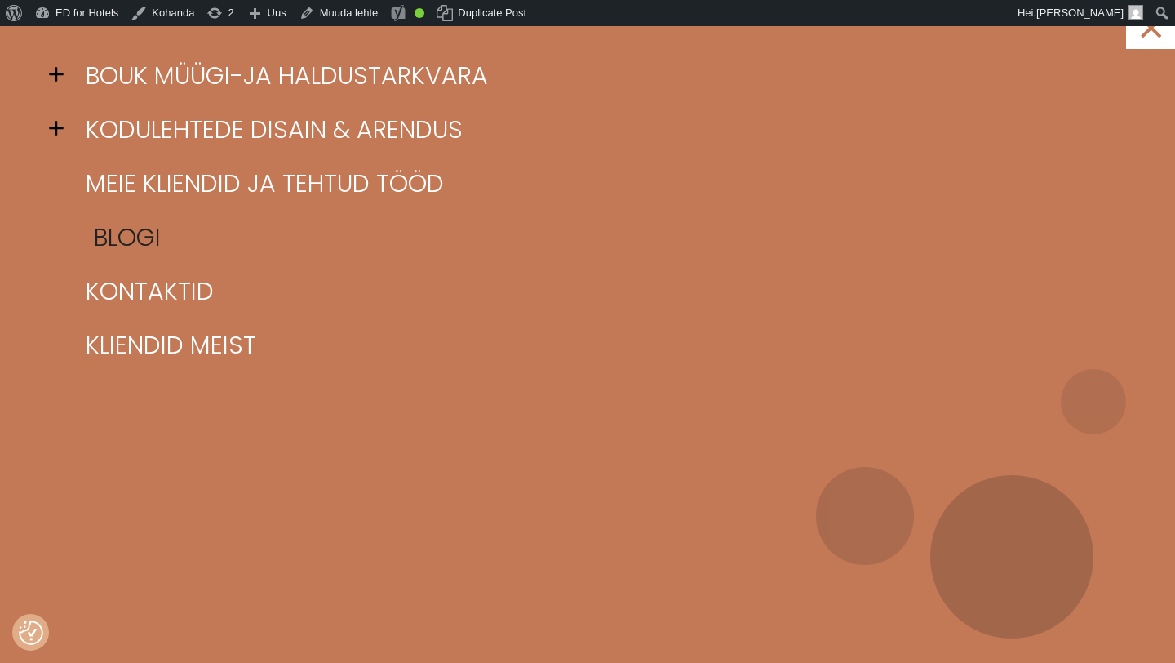
click at [151, 234] on link "Blogi" at bounding box center [608, 238] width 1053 height 54
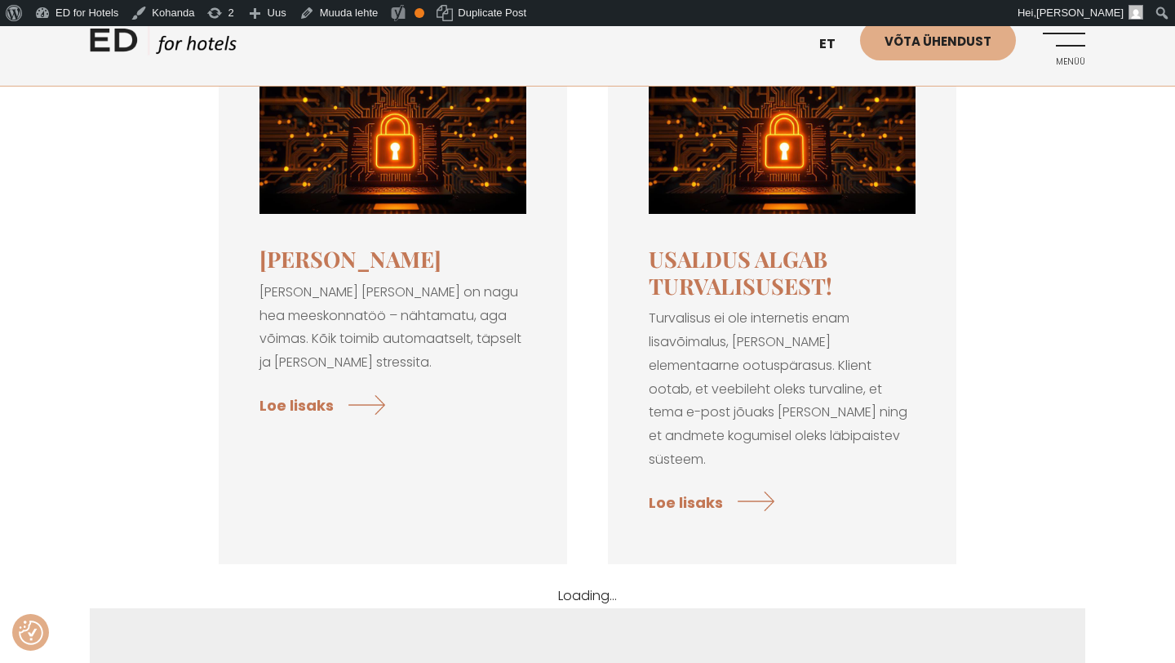
scroll to position [349, 0]
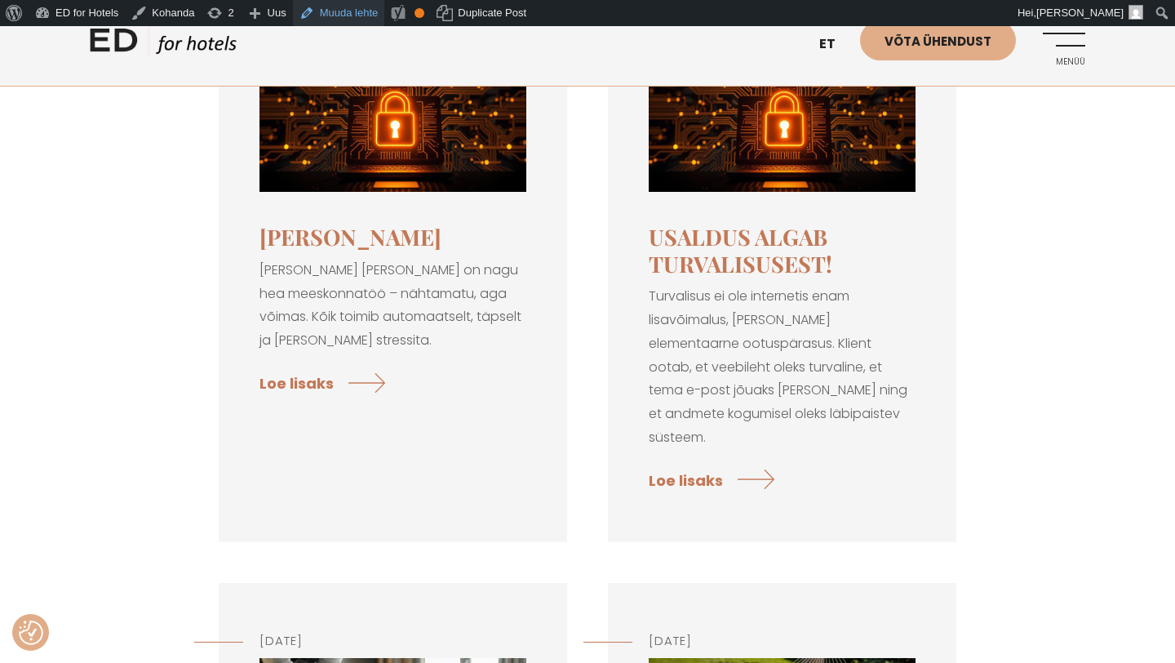
click at [357, 14] on link "Muuda lehte" at bounding box center [339, 13] width 92 height 26
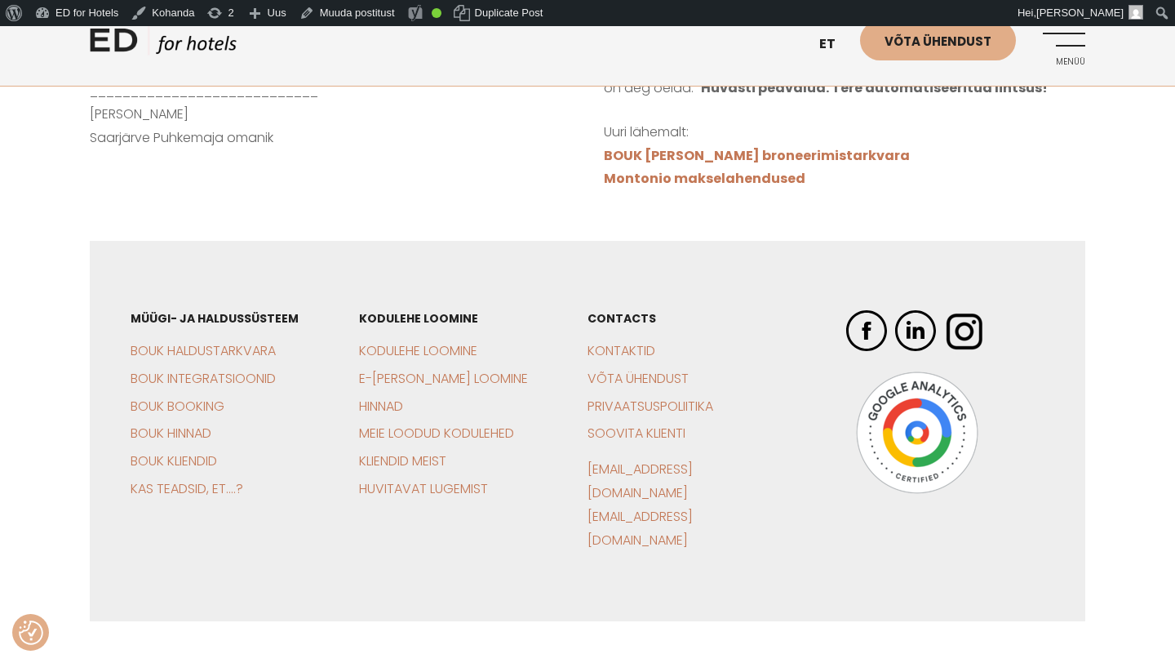
scroll to position [1501, 0]
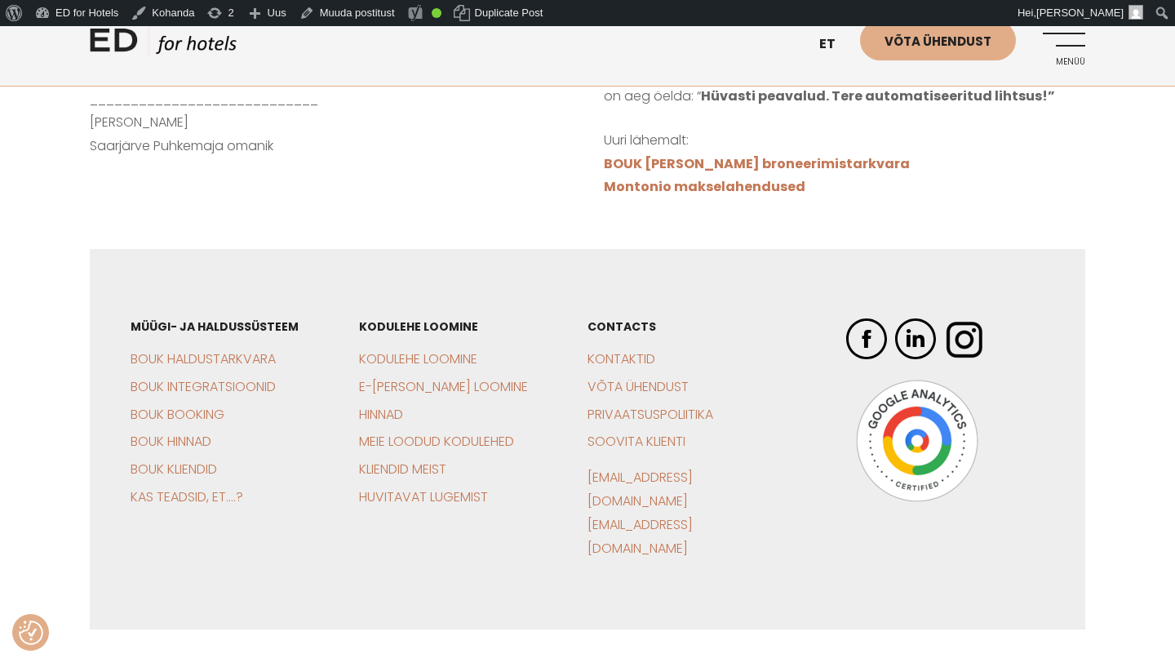
click at [1066, 48] on link "Menüü" at bounding box center [1062, 42] width 45 height 45
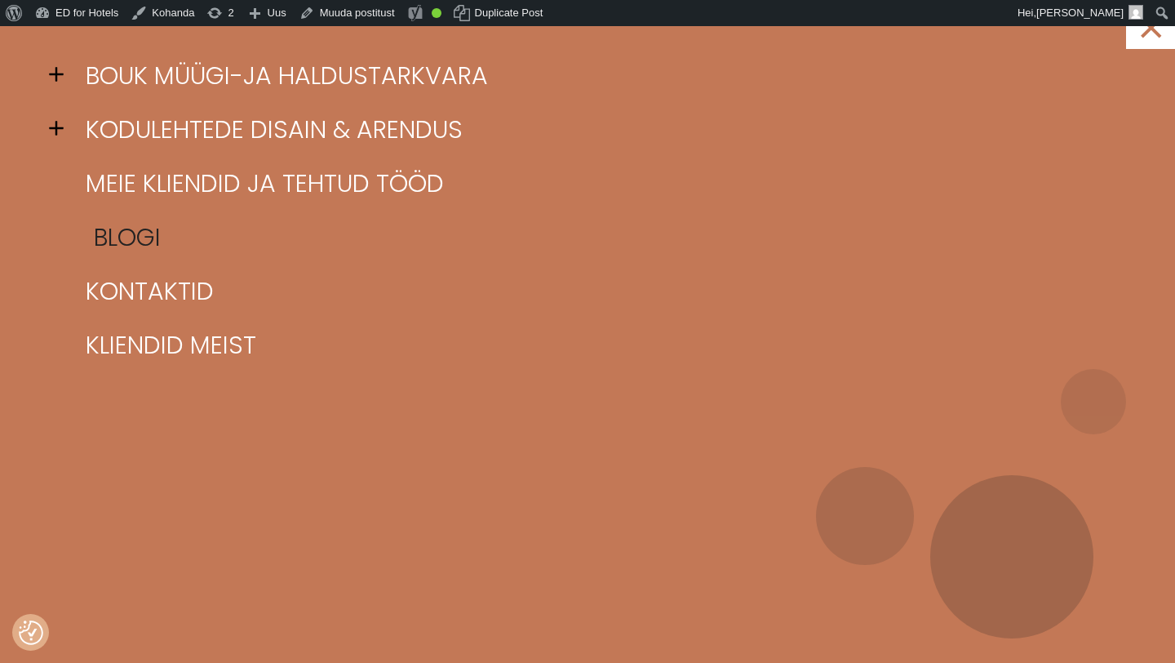
click at [130, 242] on link "Blogi" at bounding box center [608, 238] width 1053 height 54
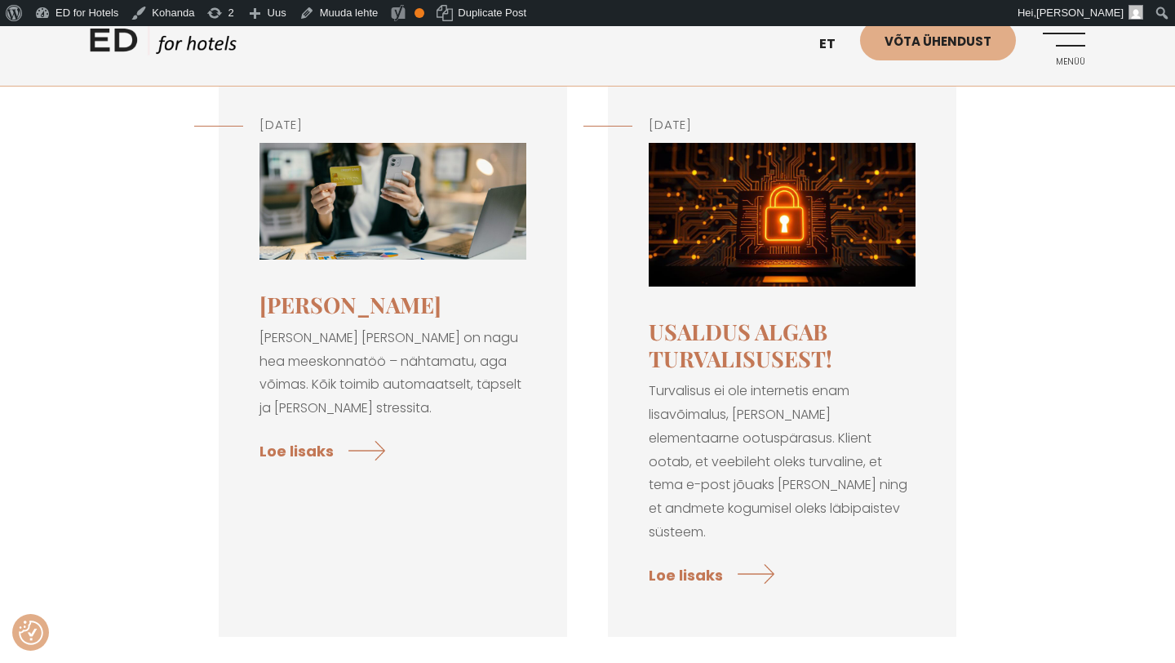
scroll to position [245, 0]
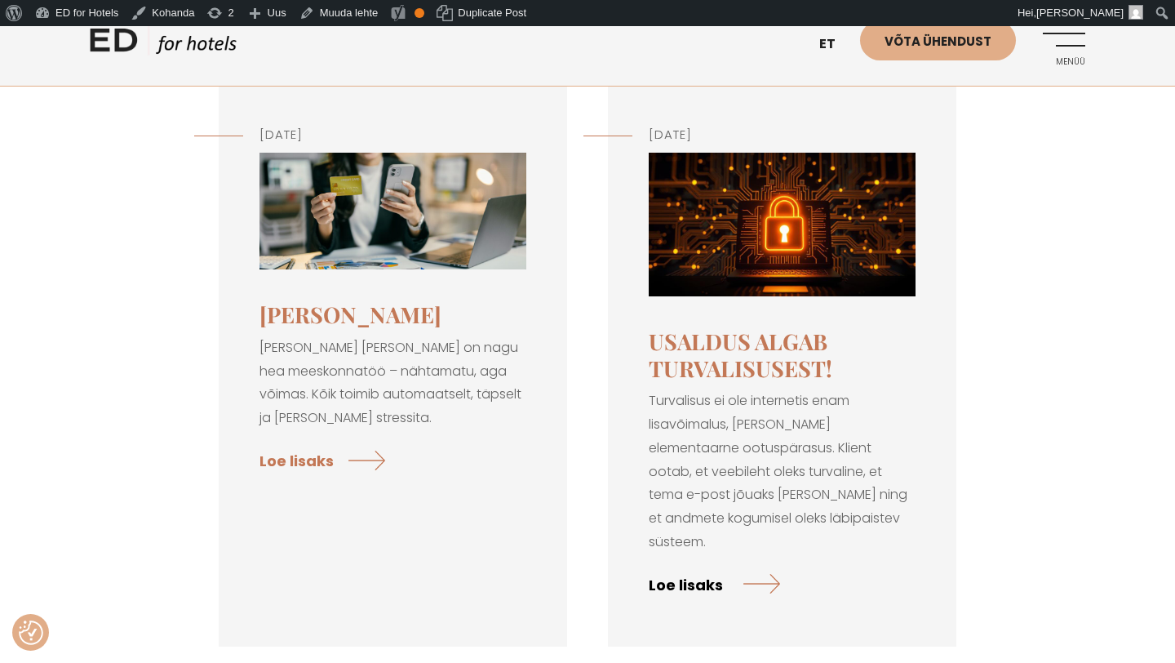
click at [686, 562] on link "Loe lisaks" at bounding box center [714, 583] width 131 height 43
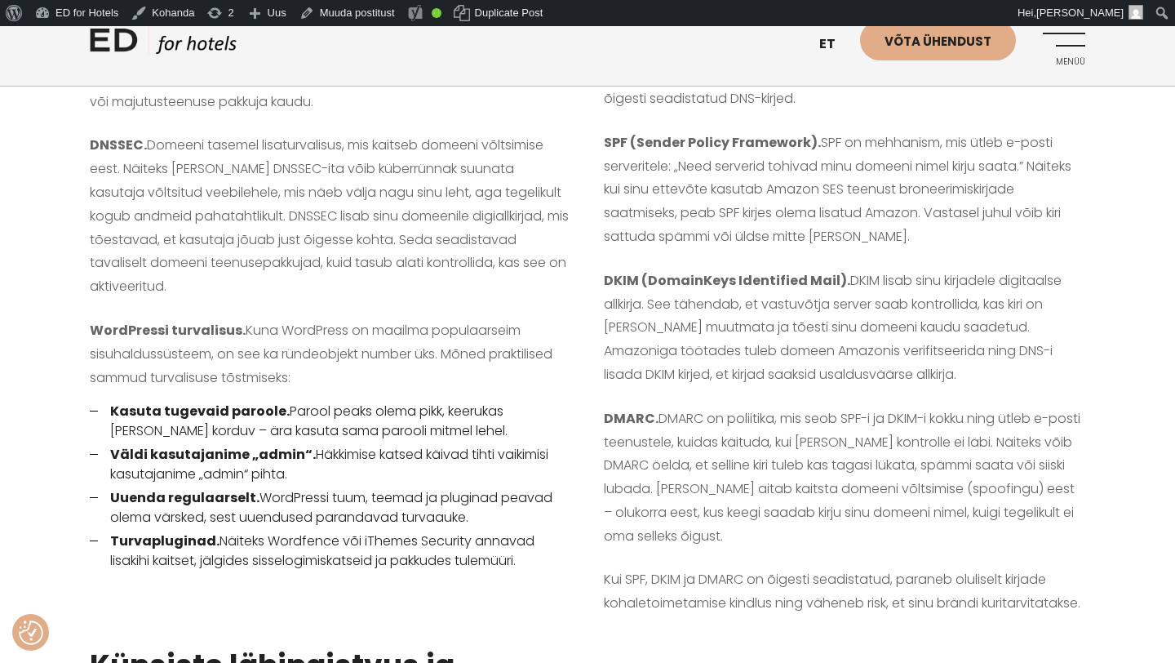
scroll to position [929, 0]
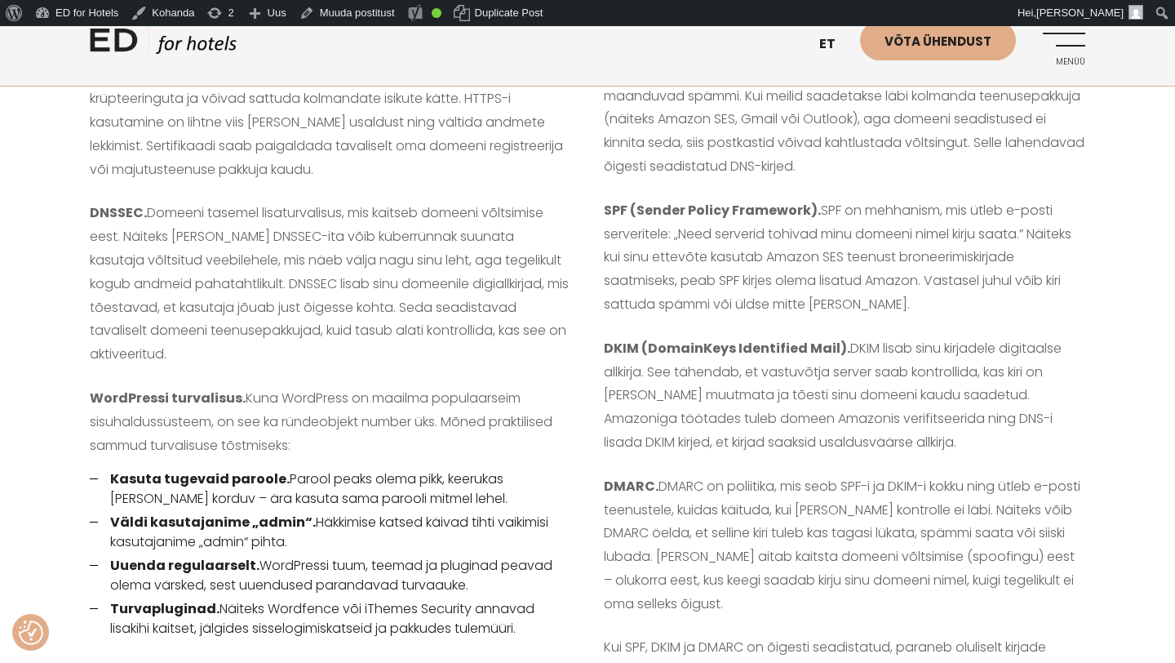
click at [195, 39] on link "ED HOTELS" at bounding box center [163, 44] width 147 height 41
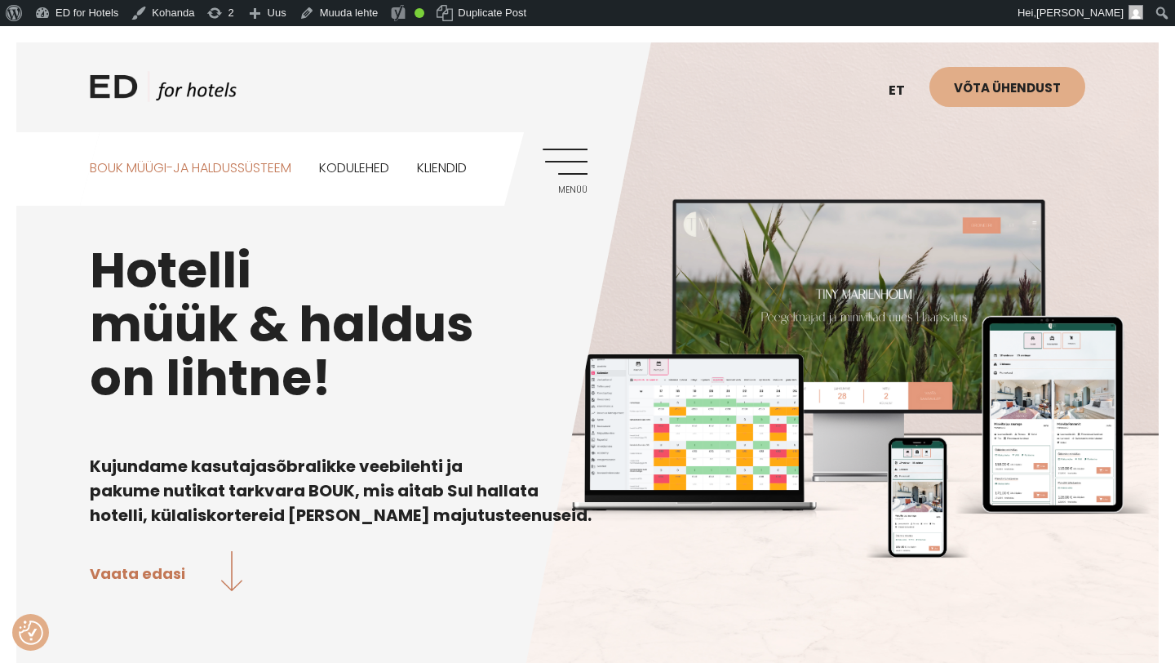
click at [218, 172] on link "BOUK MÜÜGI-JA HALDUSSÜSTEEM" at bounding box center [191, 168] width 202 height 73
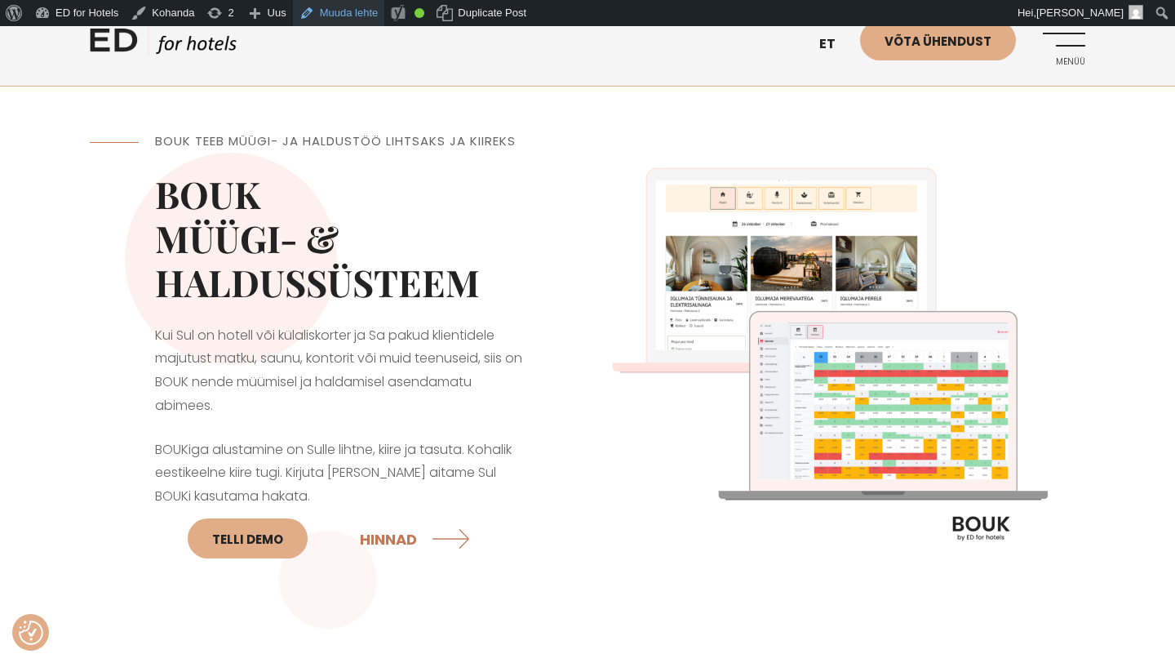
click at [364, 21] on link "Muuda lehte" at bounding box center [339, 13] width 92 height 26
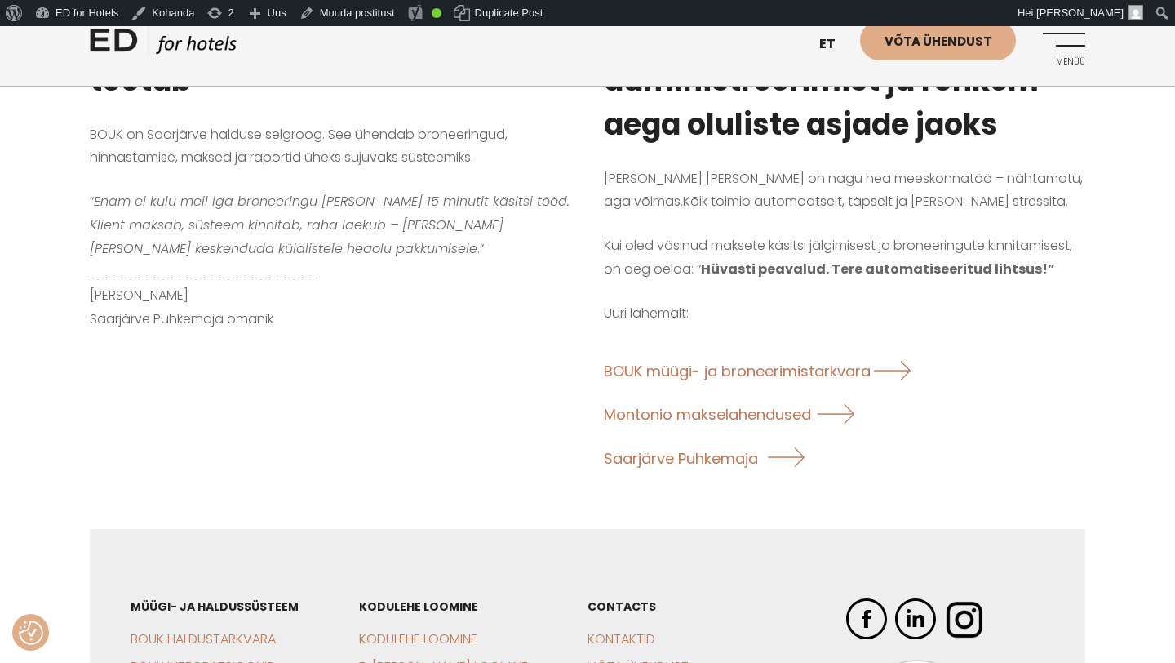
scroll to position [1332, 0]
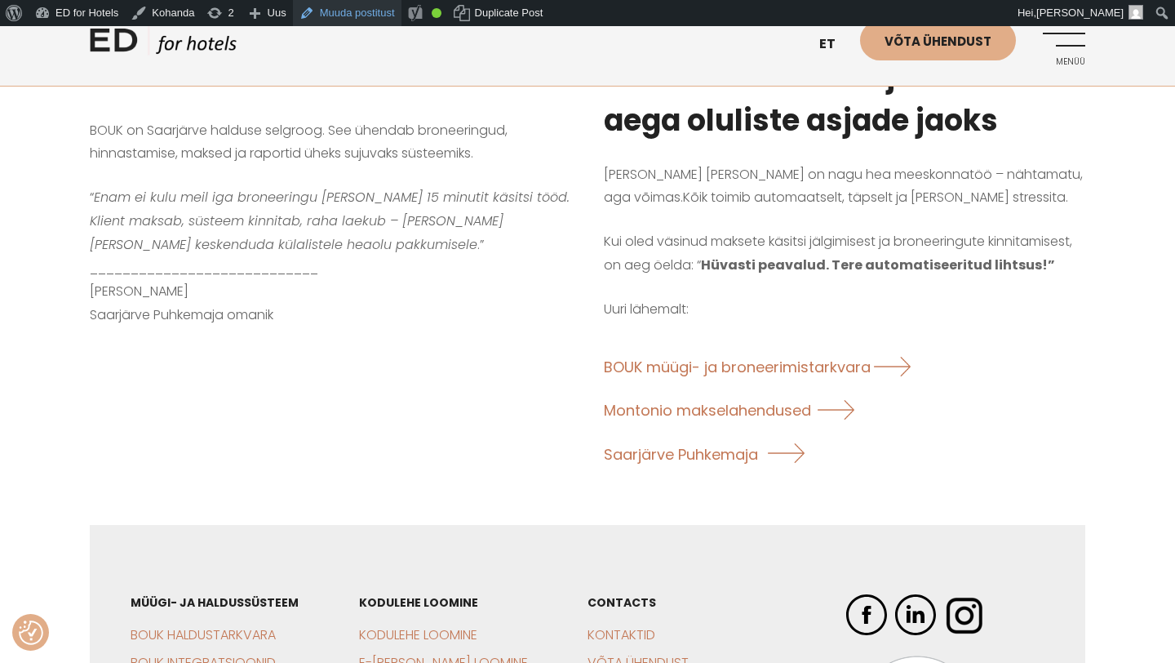
click at [373, 16] on link "Muuda postitust" at bounding box center [347, 13] width 109 height 26
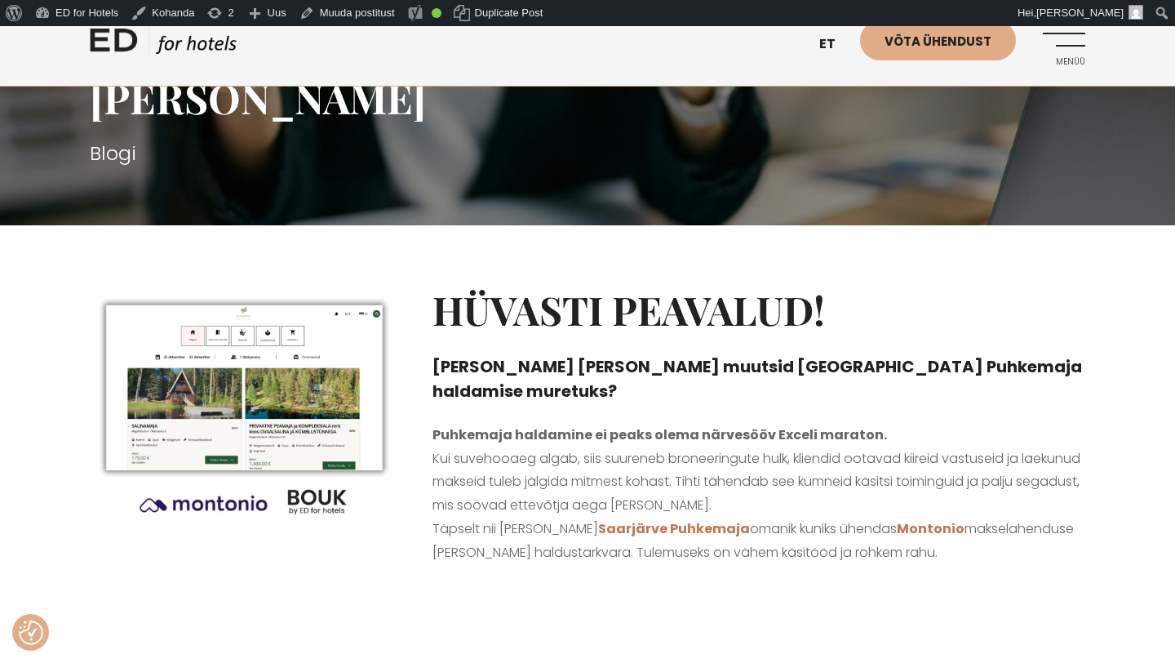
scroll to position [227, 0]
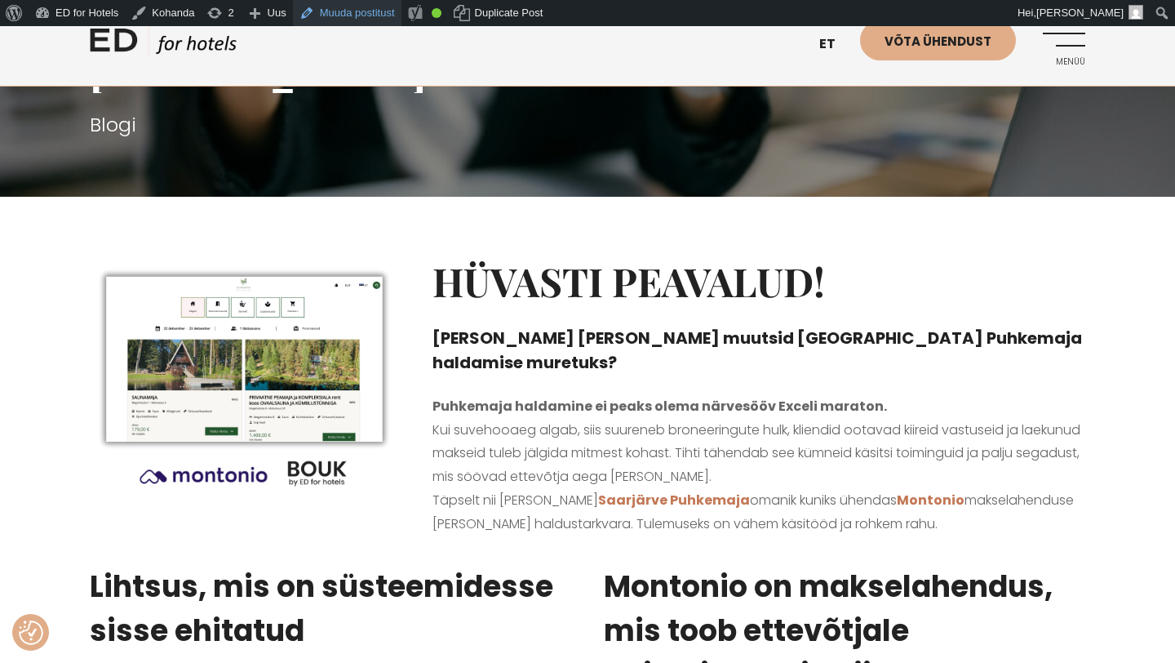
click at [365, 20] on link "Muuda postitust" at bounding box center [347, 13] width 109 height 26
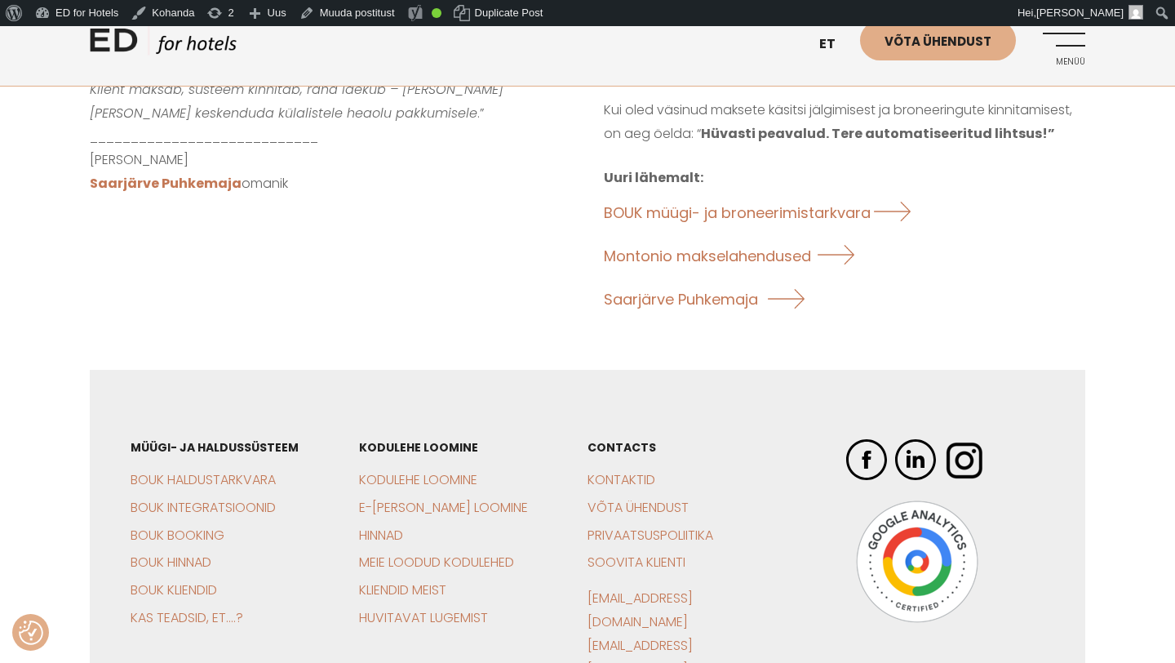
scroll to position [1473, 0]
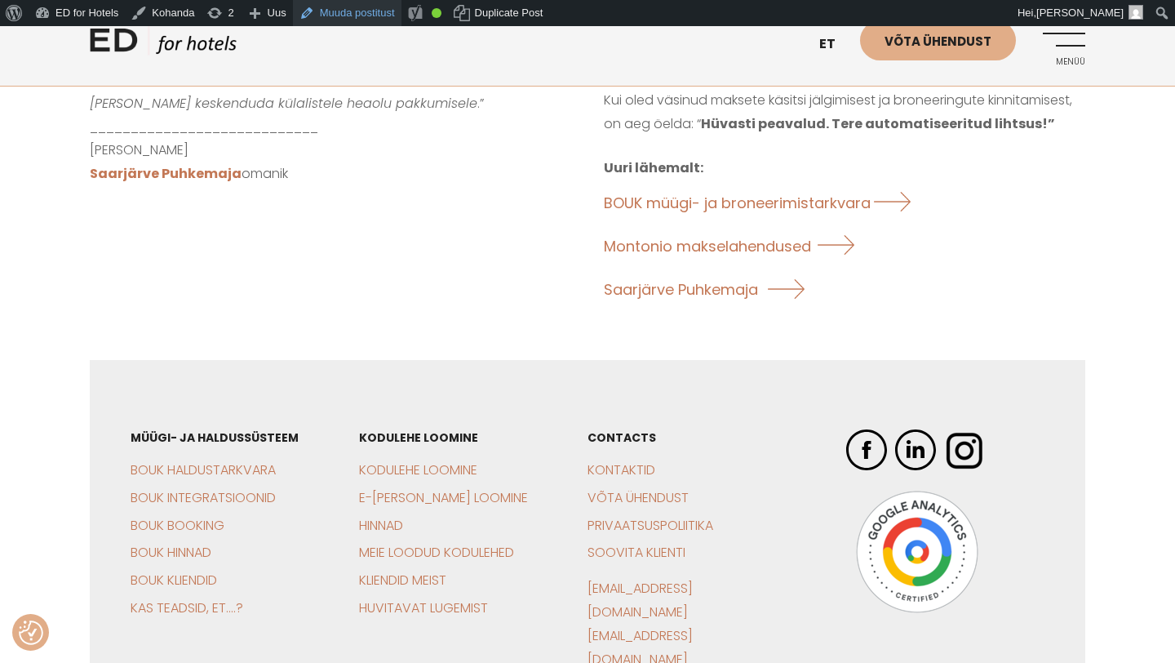
click at [375, 13] on link "Muuda postitust" at bounding box center [347, 13] width 109 height 26
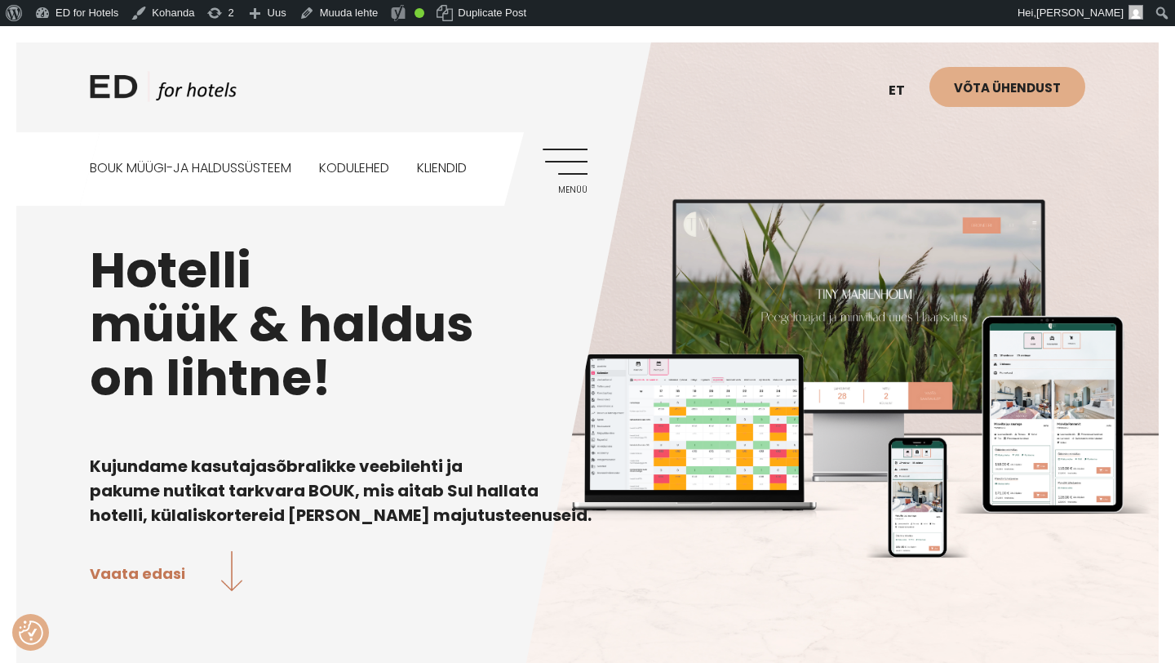
click at [579, 156] on link "Menüü" at bounding box center [565, 171] width 45 height 45
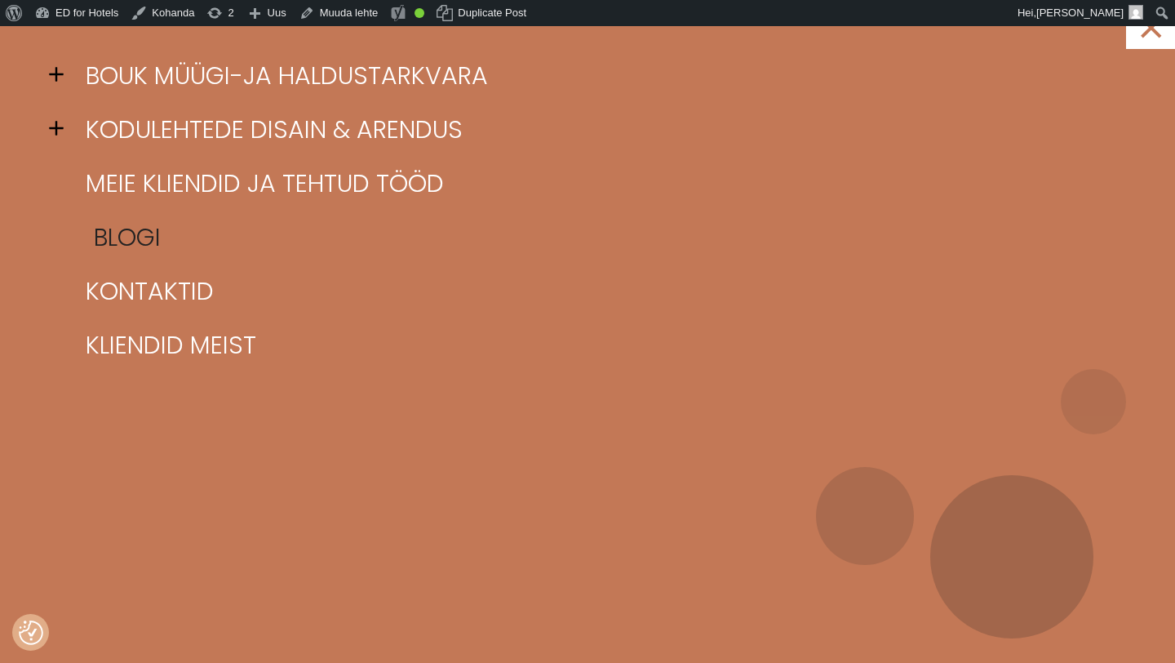
click at [149, 231] on link "Blogi" at bounding box center [608, 238] width 1053 height 54
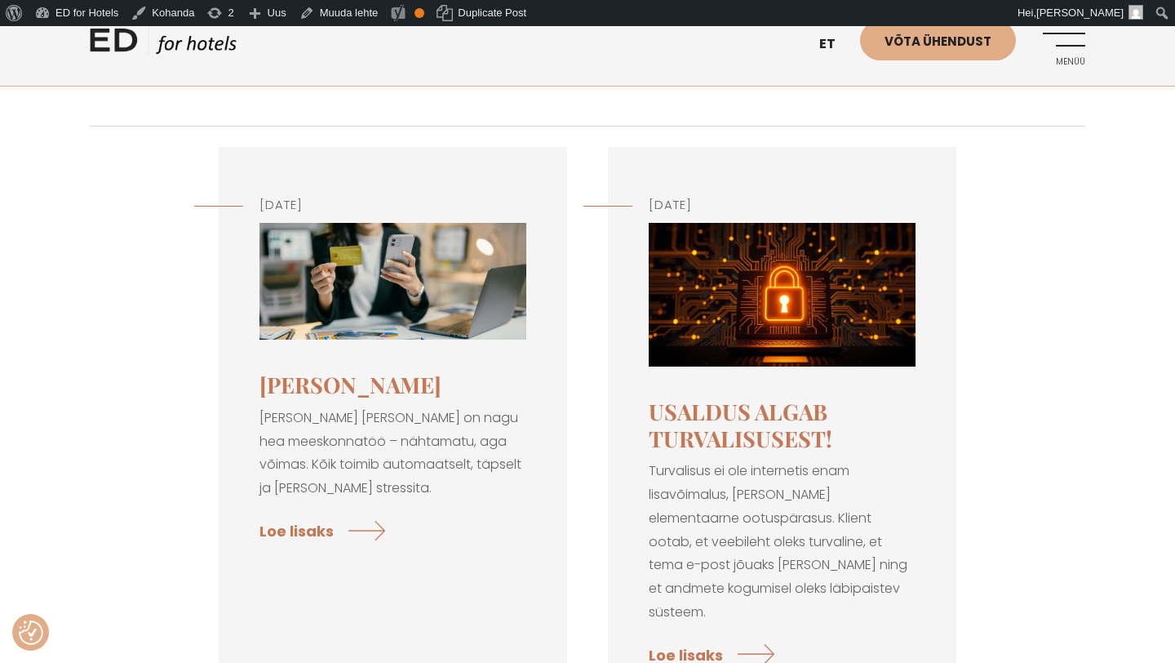
scroll to position [174, 0]
click at [317, 529] on link "Loe lisaks" at bounding box center [324, 530] width 131 height 43
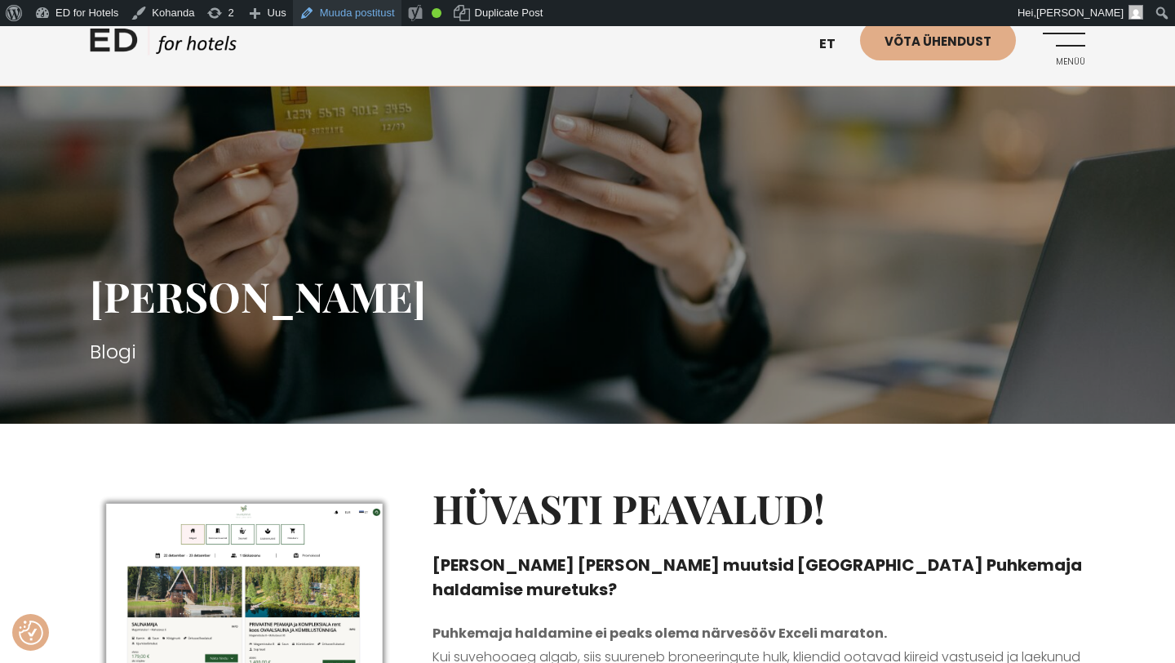
click at [379, 19] on link "Muuda postitust" at bounding box center [347, 13] width 109 height 26
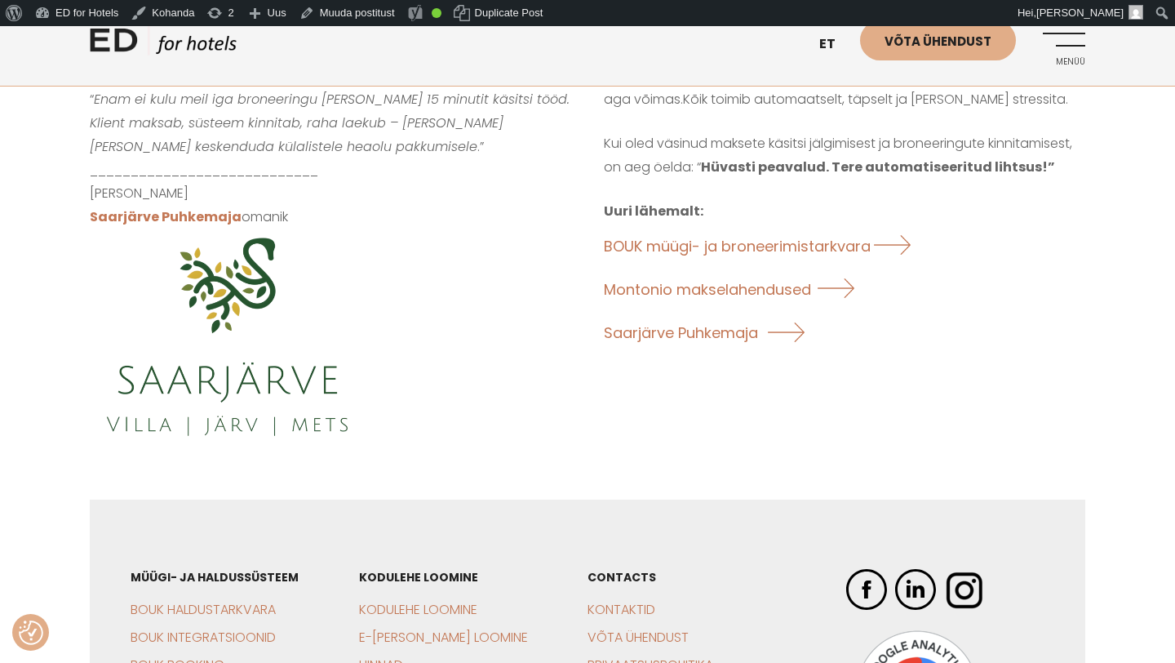
scroll to position [1396, 0]
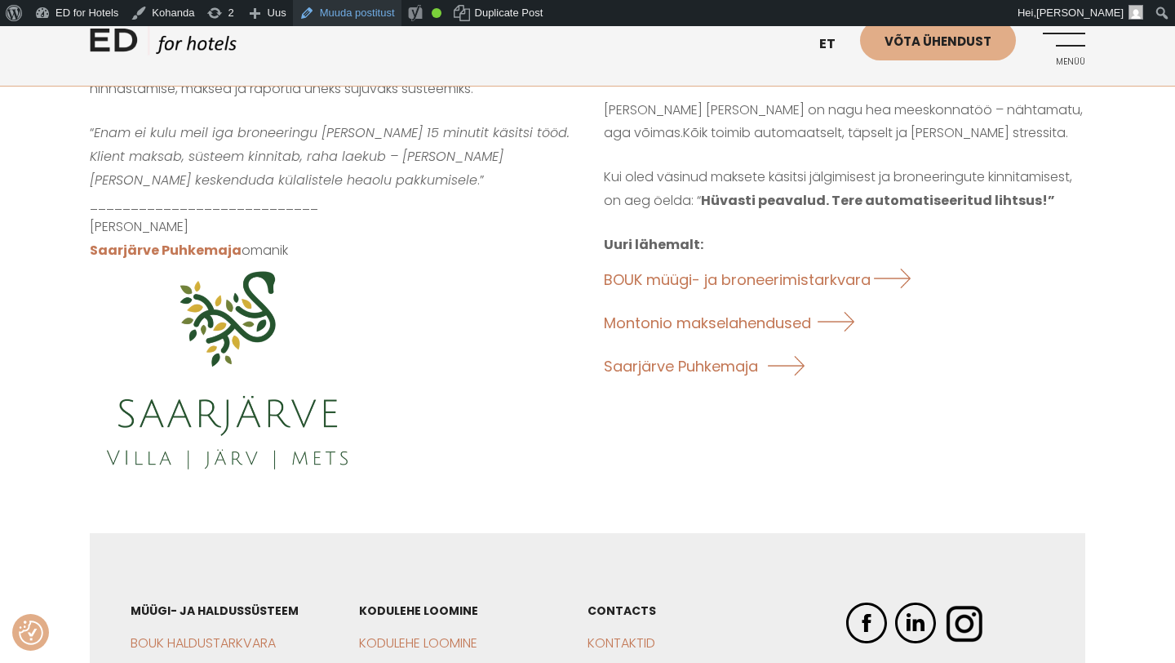
click at [367, 17] on link "Muuda postitust" at bounding box center [347, 13] width 109 height 26
